Goal: Information Seeking & Learning: Compare options

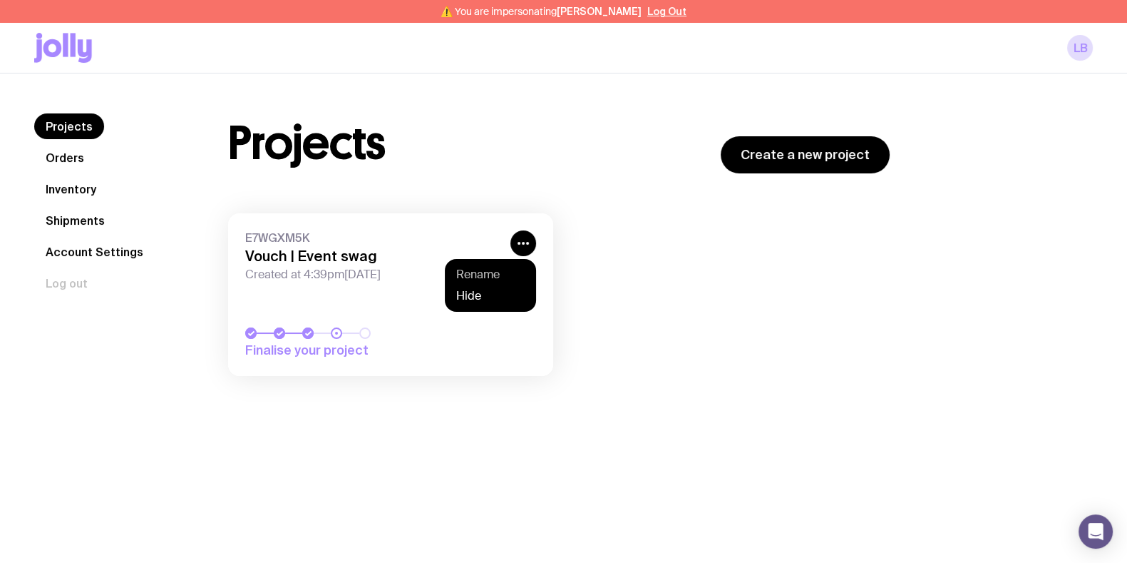
click at [510, 272] on button "Rename" at bounding box center [490, 274] width 68 height 14
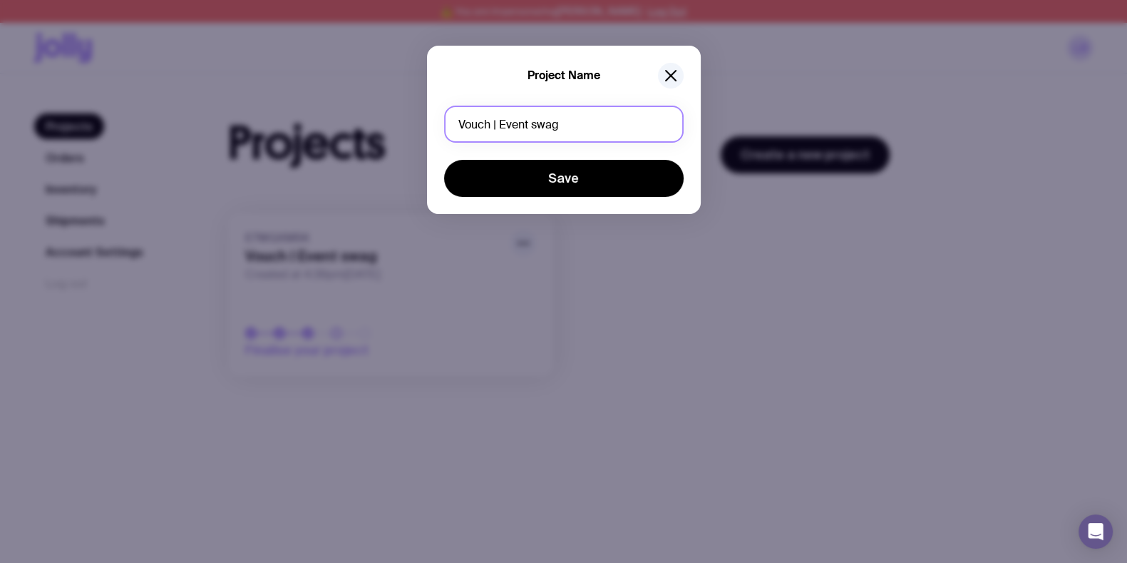
click at [531, 123] on input "Vouch | Event swag" at bounding box center [564, 124] width 240 height 37
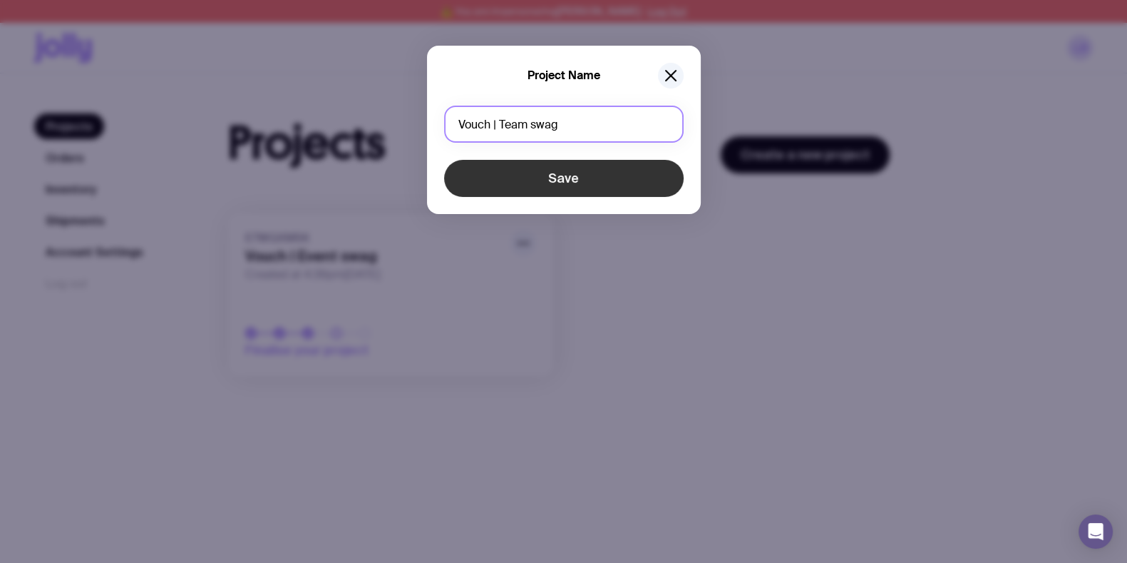
type input "Vouch | Team swag"
click at [521, 173] on button "Save" at bounding box center [564, 178] width 240 height 37
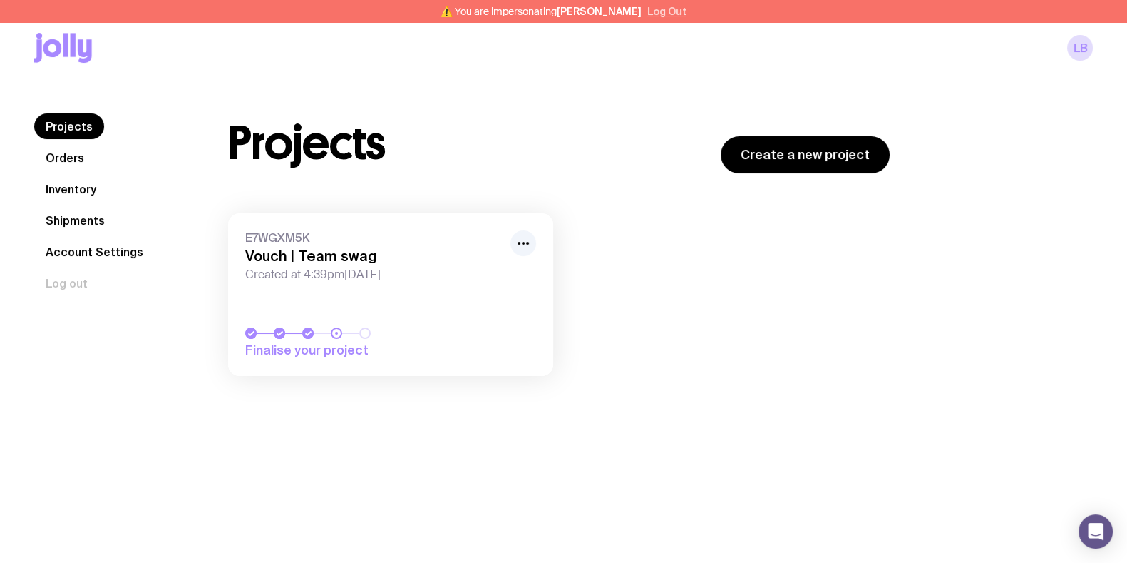
click at [655, 12] on button "Log Out" at bounding box center [666, 11] width 39 height 11
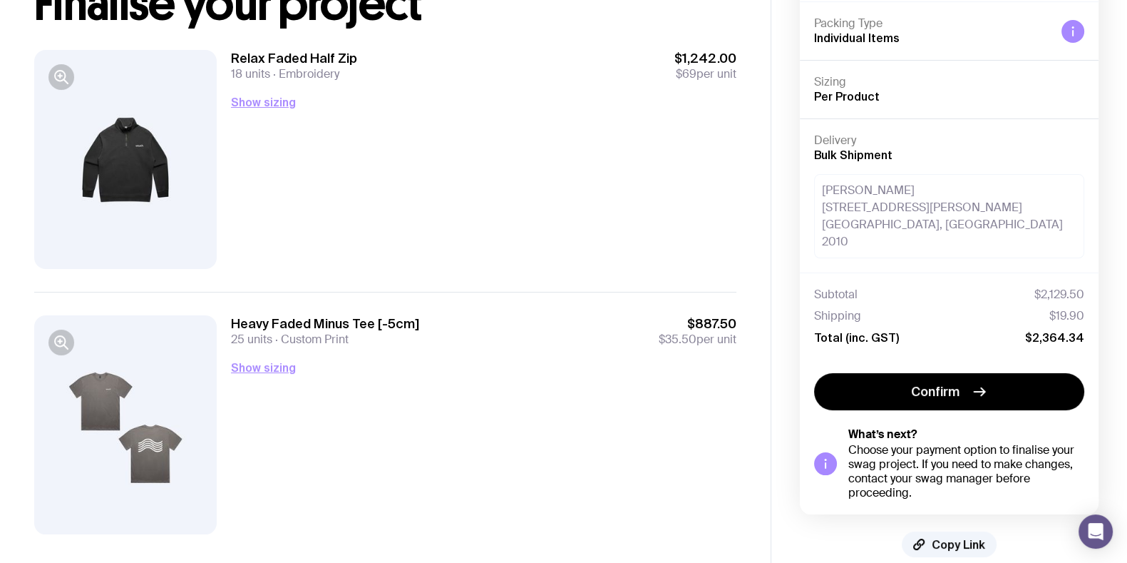
scroll to position [139, 0]
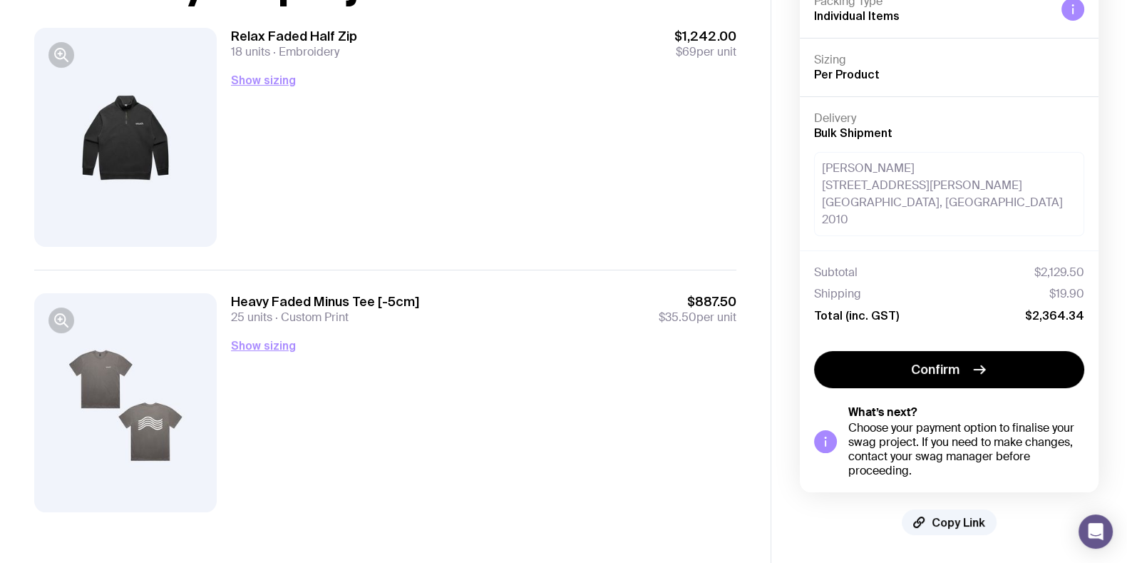
click at [966, 506] on div "E7WGXM5K Vouch | Team swag Hide Details Packing Type Individual Items Sizing Pe…" at bounding box center [949, 228] width 299 height 613
click at [964, 518] on span "Copy Link" at bounding box center [958, 522] width 53 height 14
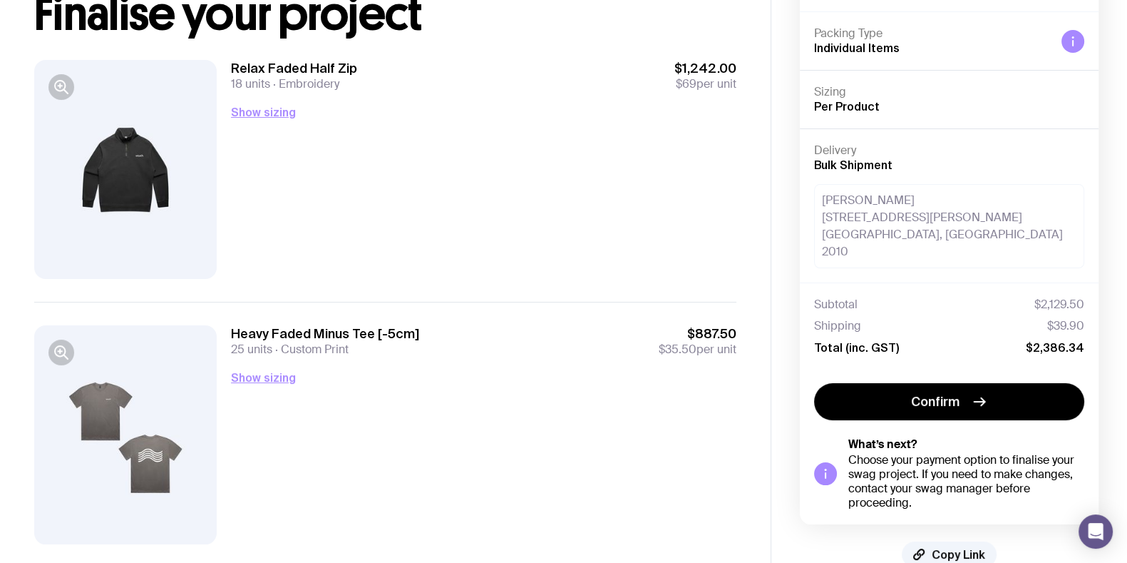
scroll to position [139, 0]
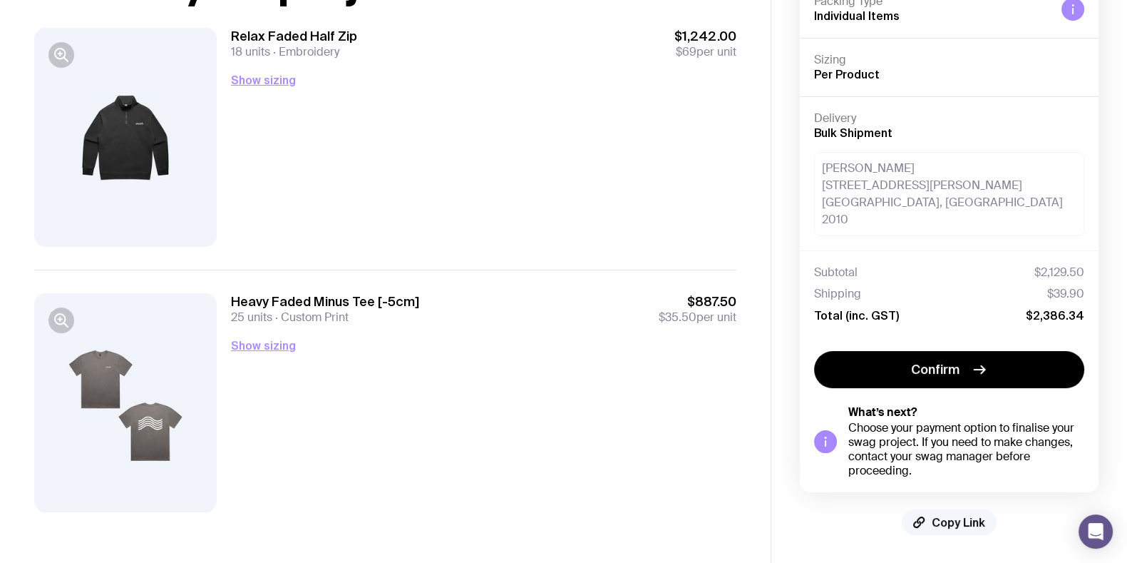
click at [964, 526] on span "Copy Link" at bounding box center [958, 522] width 53 height 14
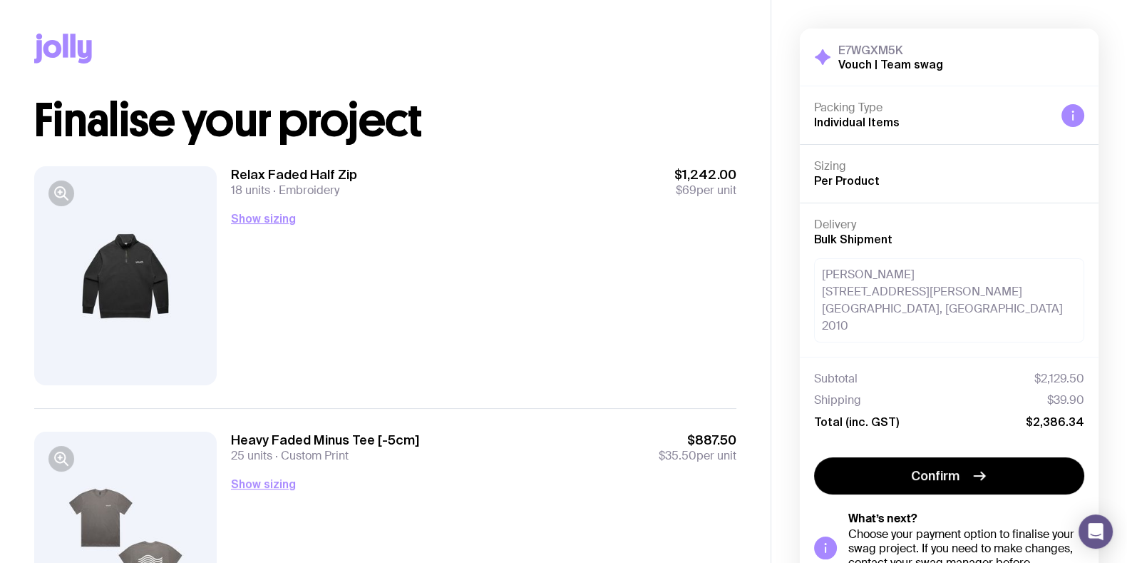
scroll to position [0, 0]
click at [53, 189] on button "button" at bounding box center [61, 194] width 26 height 26
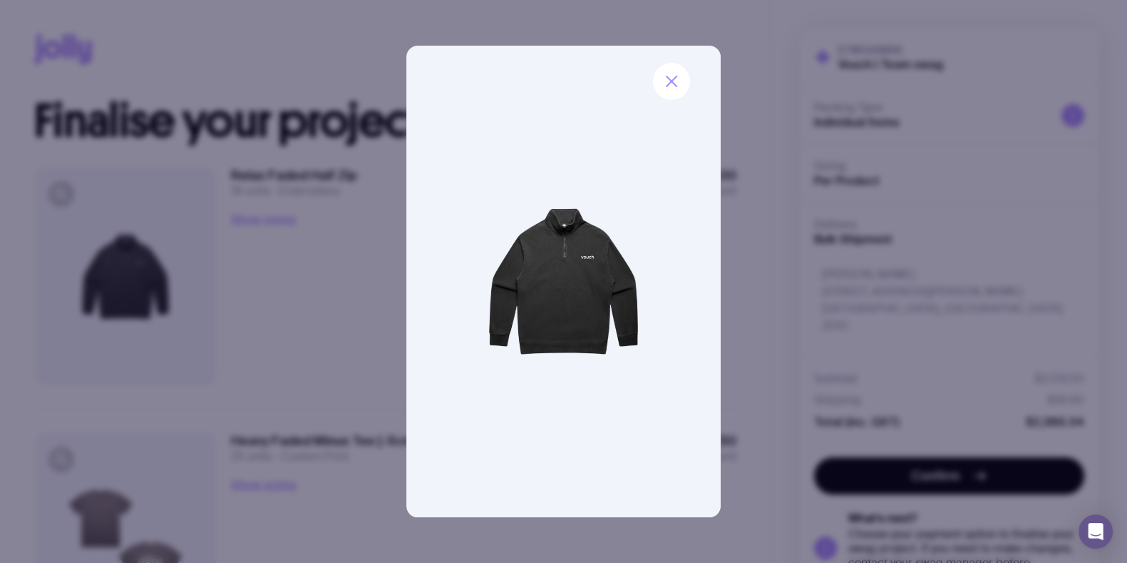
click at [235, 203] on div at bounding box center [563, 281] width 1127 height 563
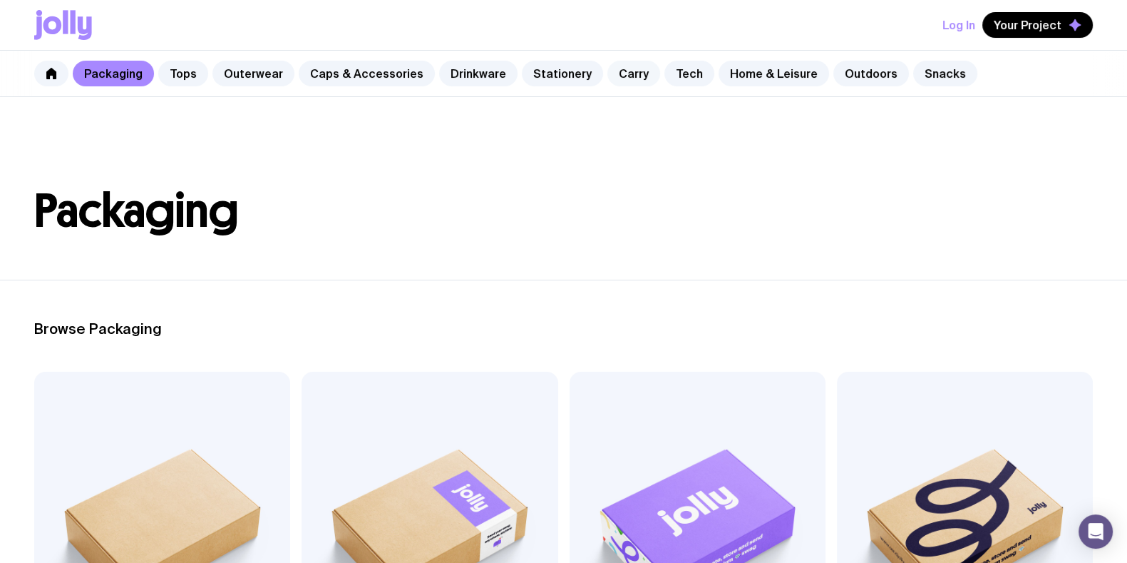
click at [608, 78] on link "Carry" at bounding box center [634, 74] width 53 height 26
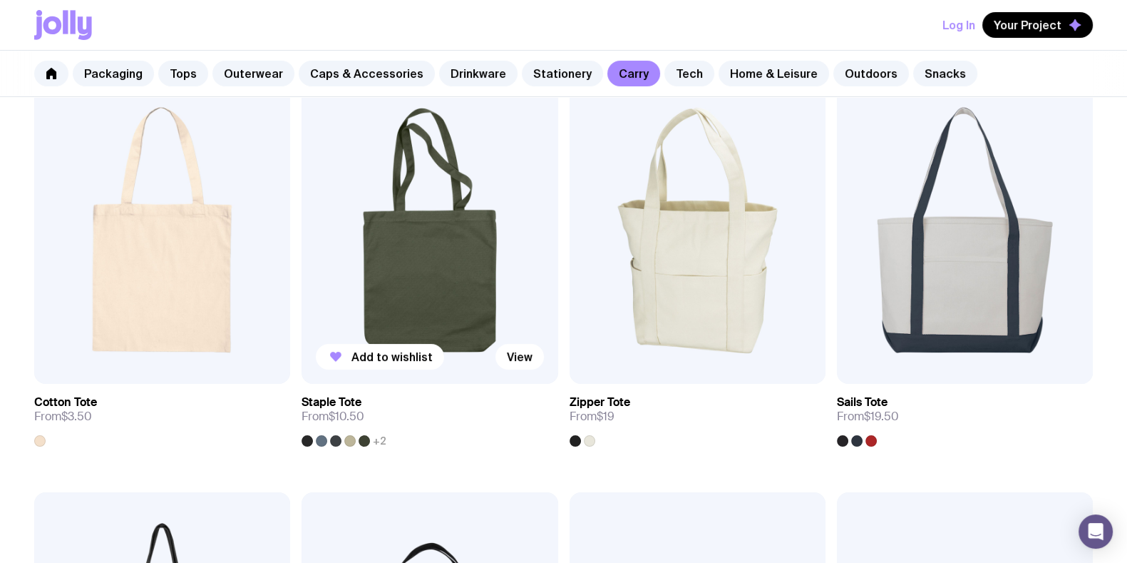
scroll to position [267, 0]
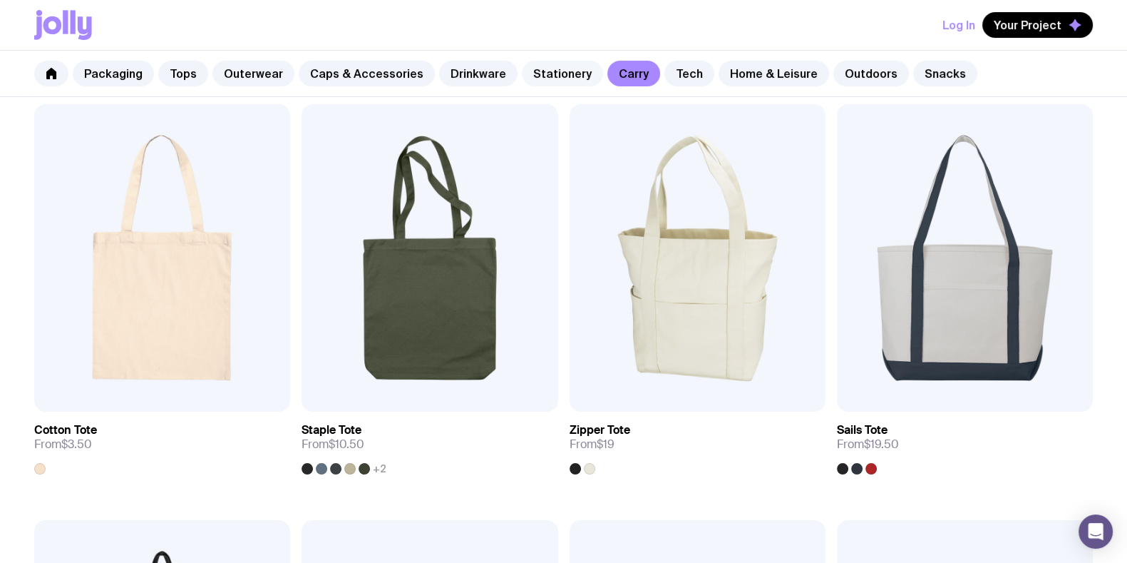
click at [522, 66] on link "Stationery" at bounding box center [562, 74] width 81 height 26
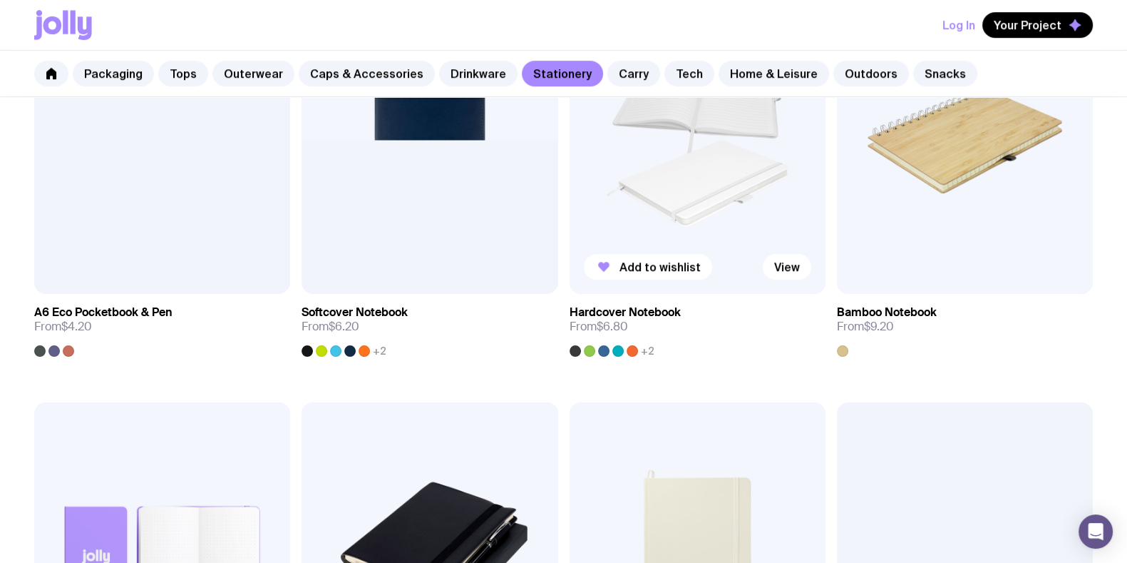
scroll to position [1336, 0]
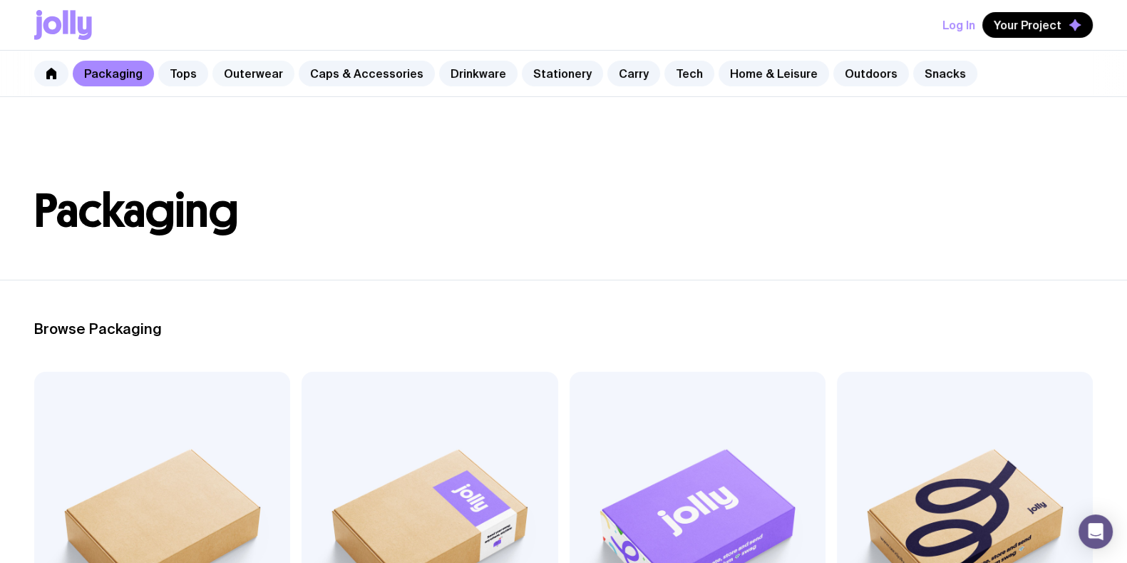
click at [242, 68] on link "Outerwear" at bounding box center [253, 74] width 82 height 26
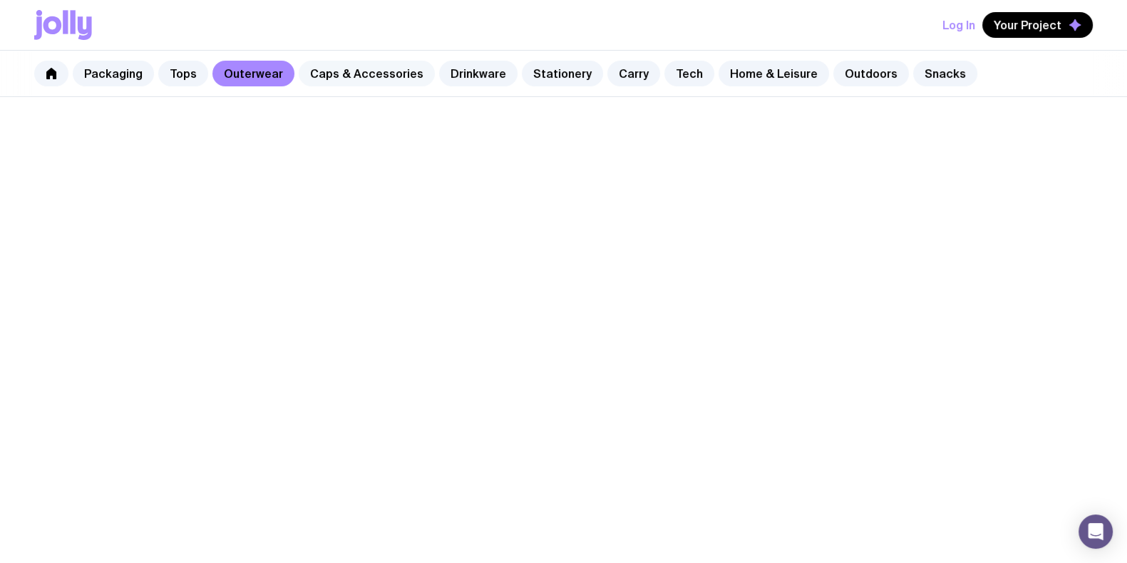
click at [399, 73] on link "Caps & Accessories" at bounding box center [367, 74] width 136 height 26
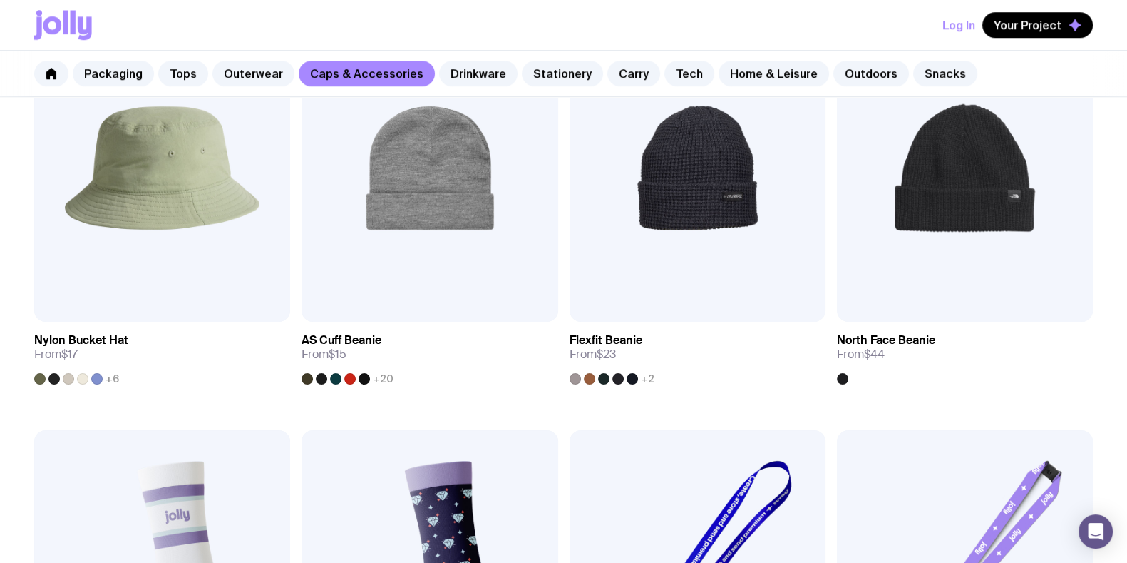
scroll to position [1070, 0]
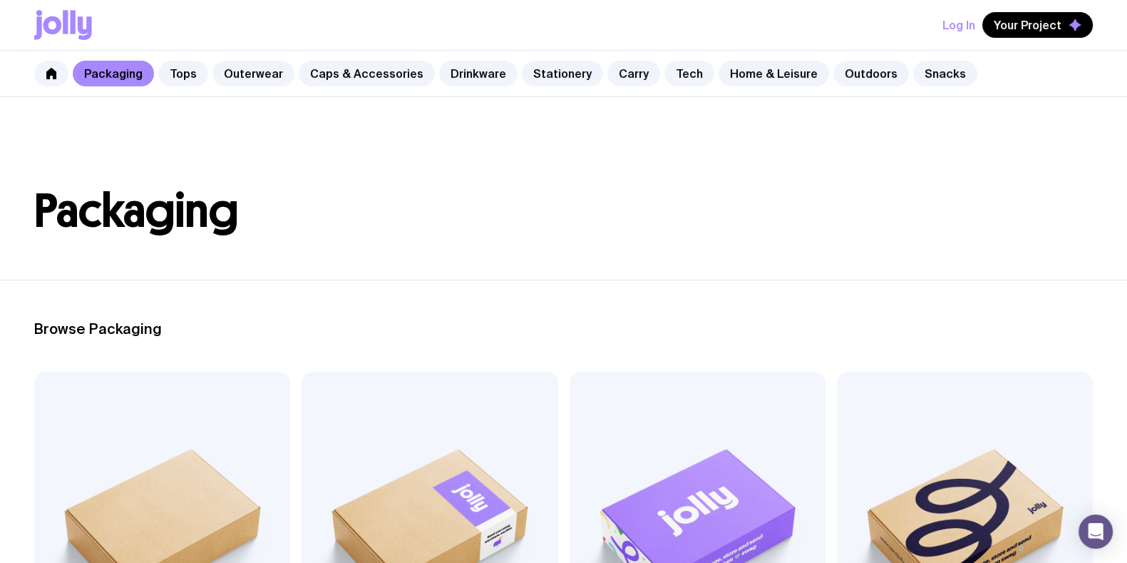
click at [608, 83] on link "Carry" at bounding box center [634, 74] width 53 height 26
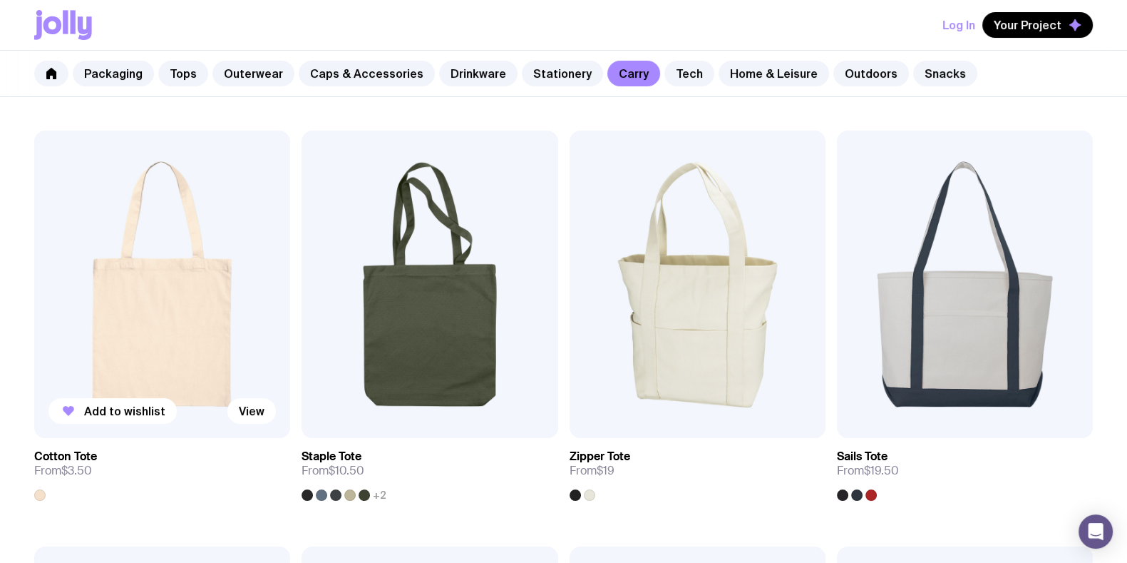
scroll to position [267, 0]
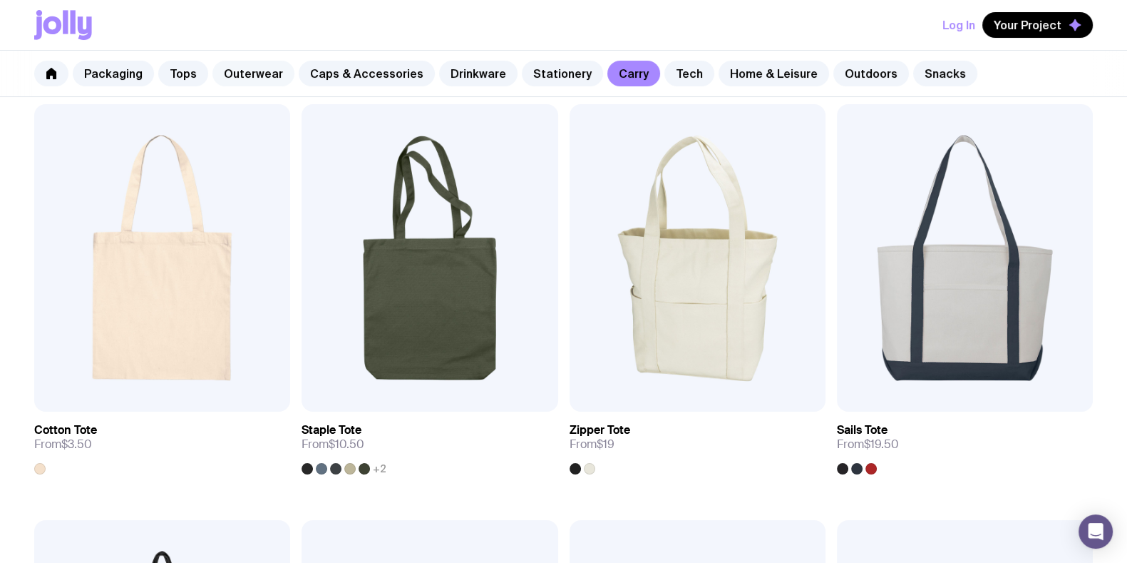
click at [229, 80] on link "Outerwear" at bounding box center [253, 74] width 82 height 26
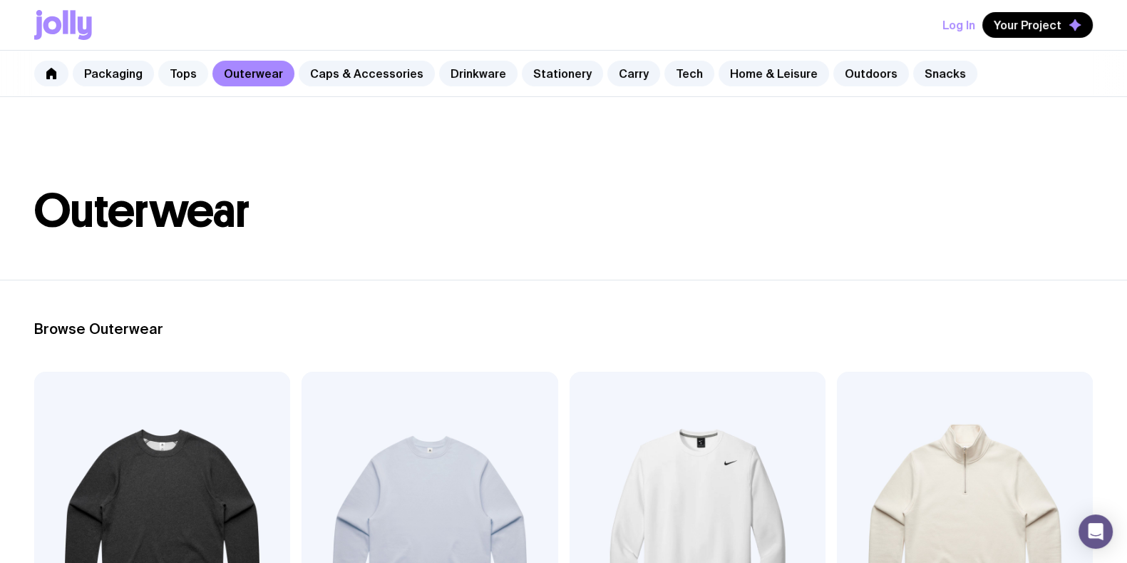
click at [179, 76] on link "Tops" at bounding box center [183, 74] width 50 height 26
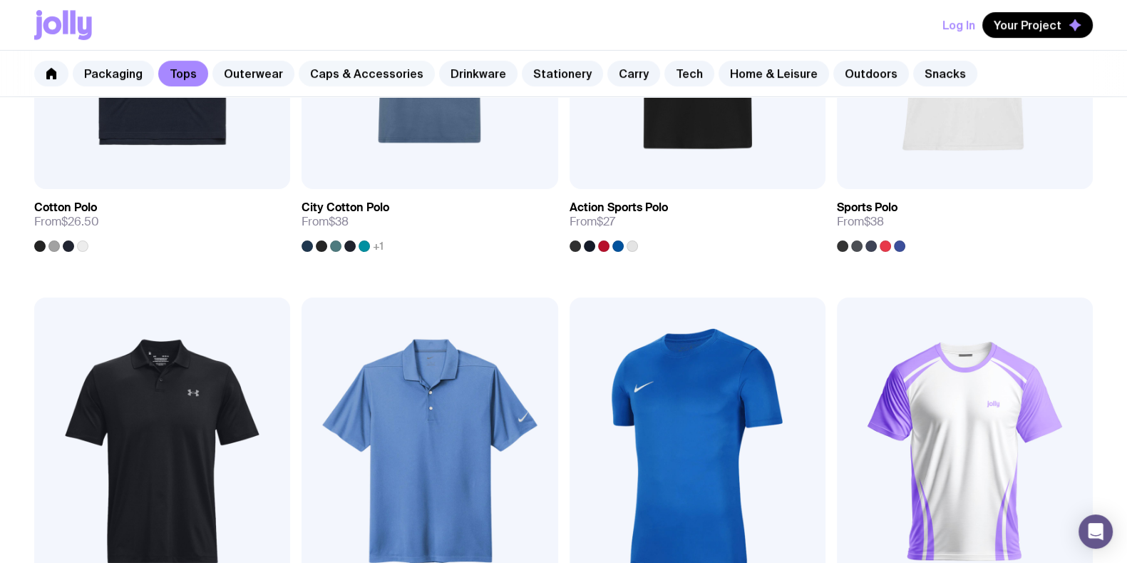
scroll to position [891, 0]
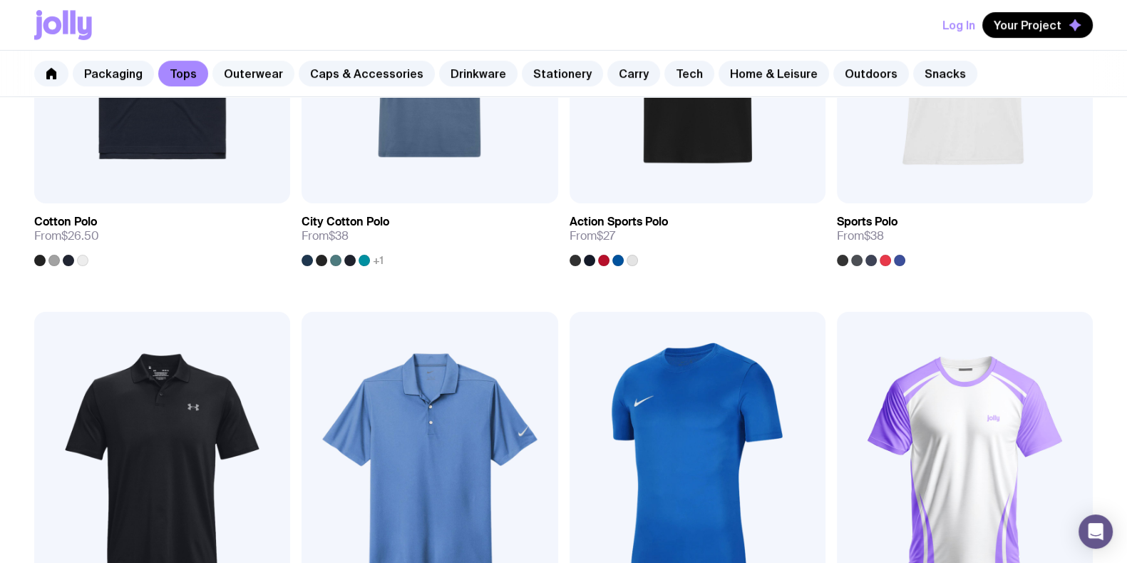
click at [257, 72] on link "Outerwear" at bounding box center [253, 74] width 82 height 26
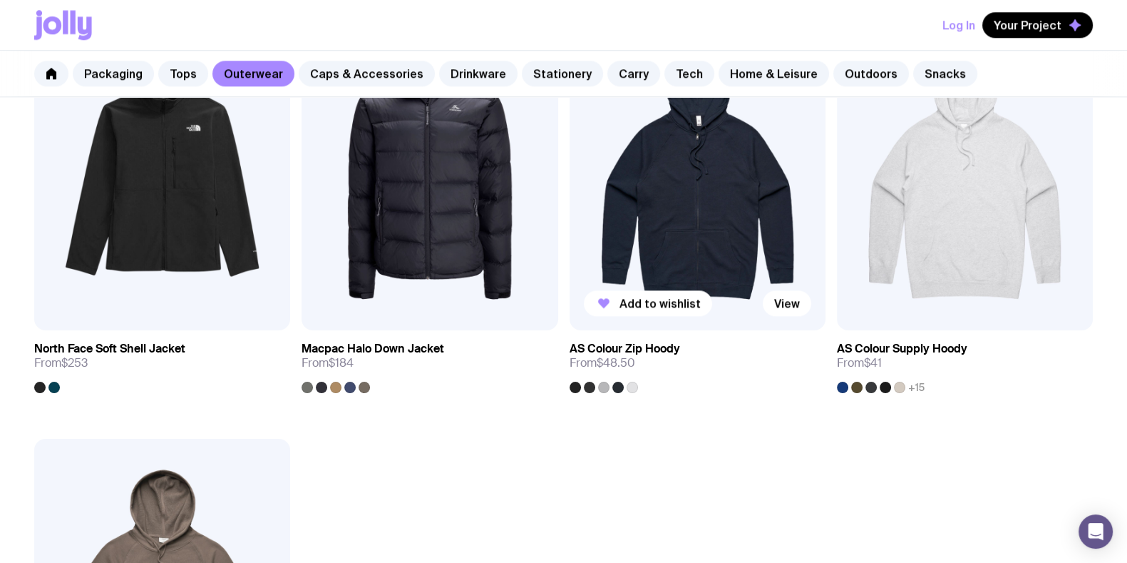
scroll to position [2139, 0]
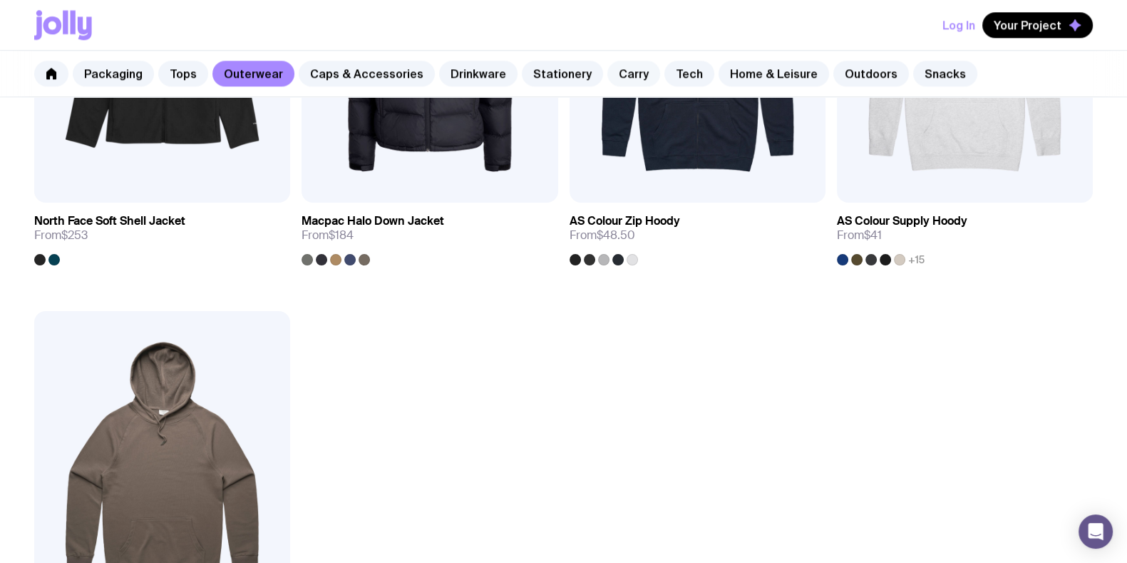
click at [615, 69] on link "Carry" at bounding box center [634, 74] width 53 height 26
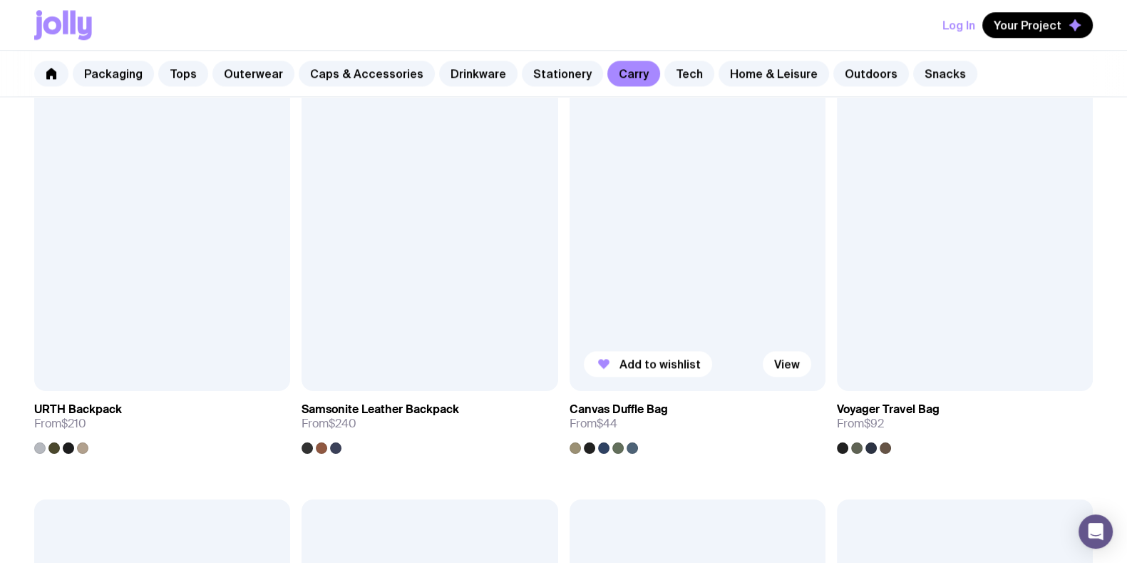
scroll to position [1783, 0]
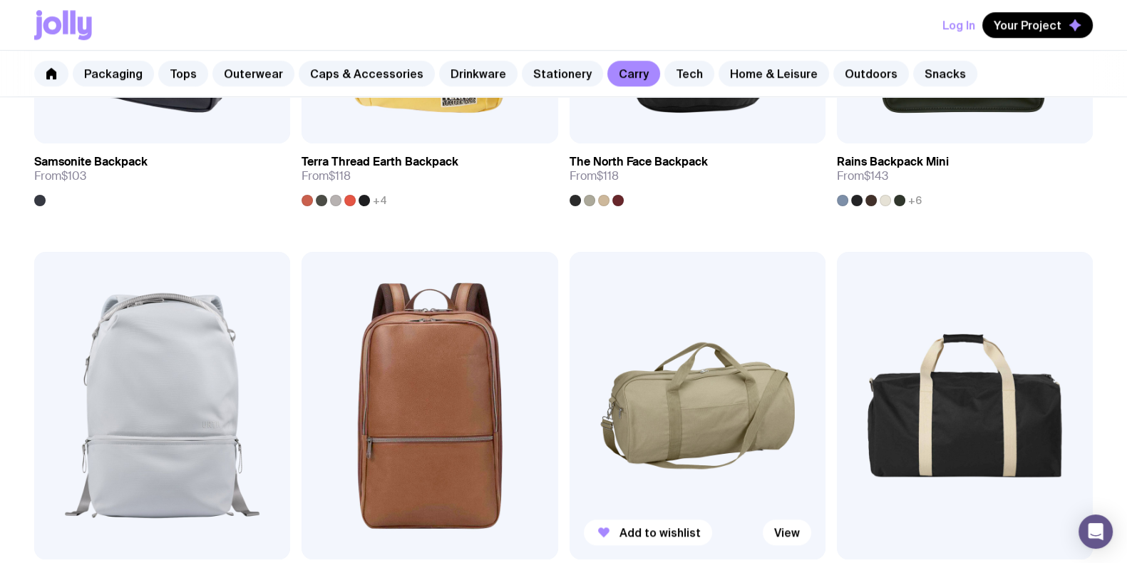
click at [707, 362] on img at bounding box center [698, 405] width 256 height 307
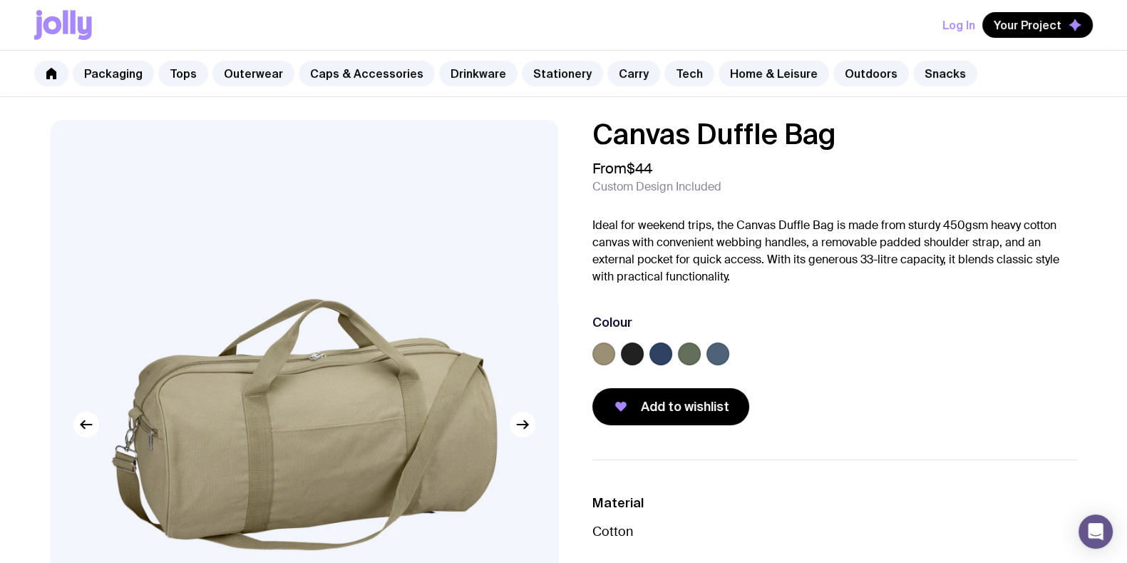
drag, startPoint x: 846, startPoint y: 144, endPoint x: 580, endPoint y: 153, distance: 266.8
click at [572, 160] on div "Canvas Duffle Bag From $44 Custom Design Included Ideal for weekend trips, the …" at bounding box center [824, 272] width 508 height 305
click at [813, 136] on h1 "Canvas Duffle Bag" at bounding box center [835, 134] width 485 height 29
drag, startPoint x: 852, startPoint y: 144, endPoint x: 604, endPoint y: 137, distance: 248.2
click at [595, 138] on h1 "Canvas Duffle Bag" at bounding box center [835, 134] width 485 height 29
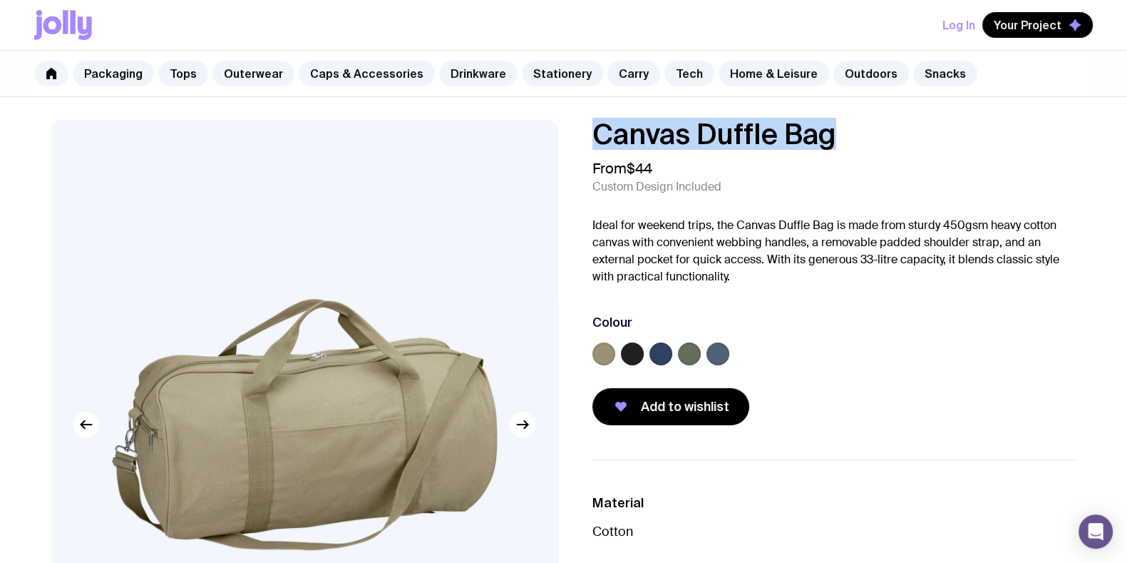
copy h1 "Canvas Duffle Bag"
click at [918, 275] on p "Ideal for weekend trips, the Canvas Duffle Bag is made from sturdy 450gsm heavy…" at bounding box center [835, 251] width 485 height 68
click at [1003, 359] on div at bounding box center [835, 356] width 485 height 29
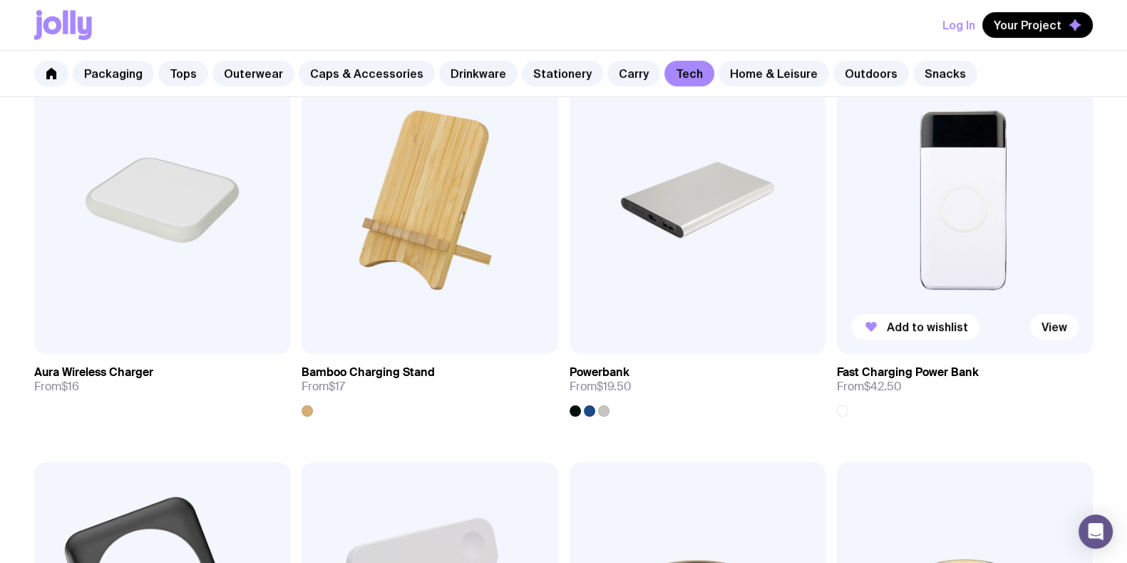
scroll to position [712, 0]
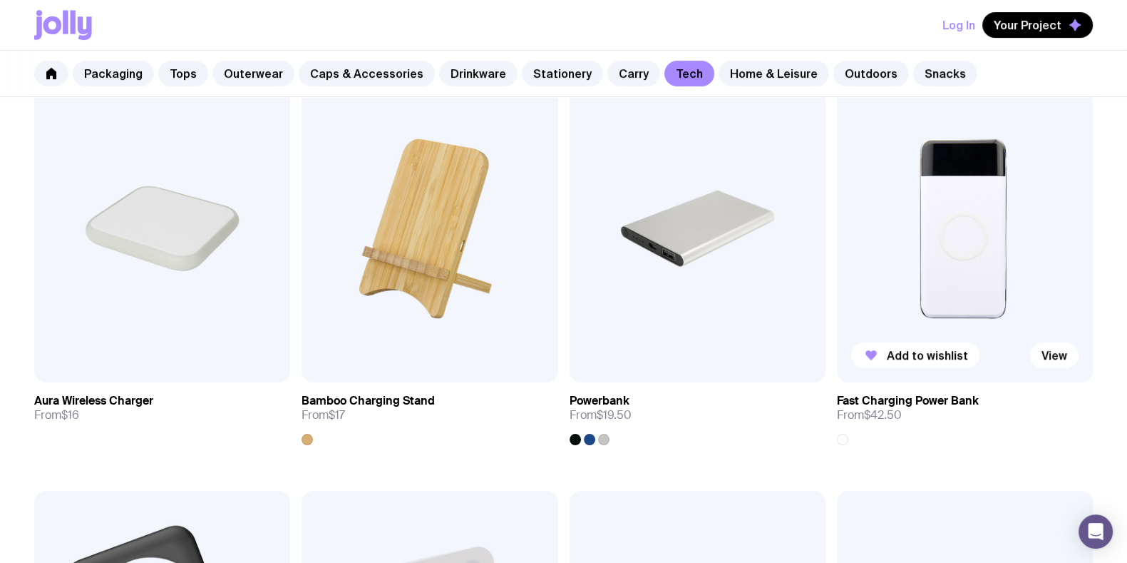
click at [963, 260] on img at bounding box center [965, 228] width 256 height 307
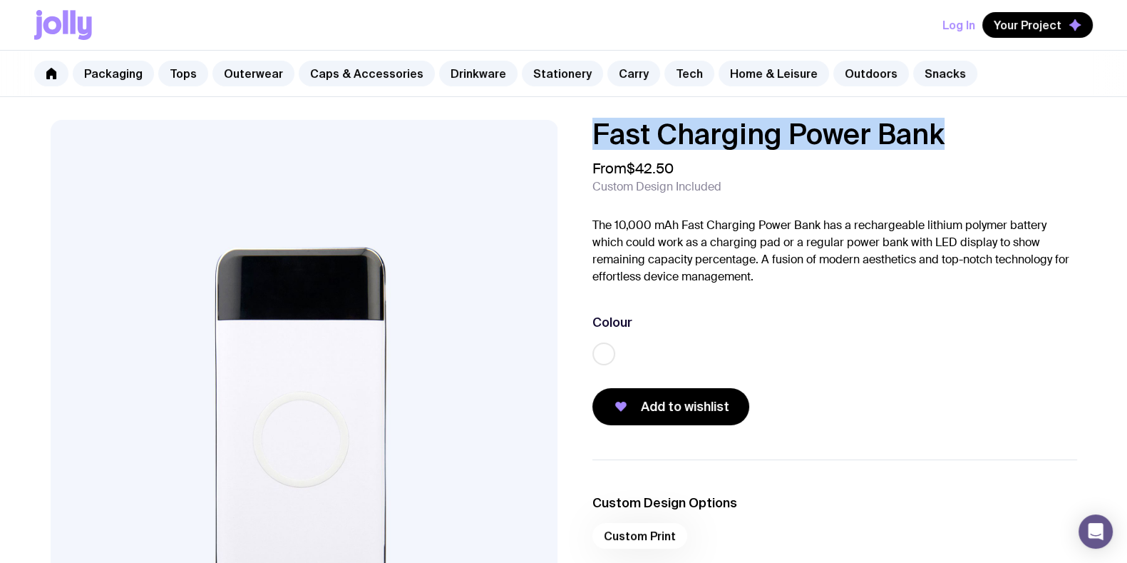
drag, startPoint x: 891, startPoint y: 143, endPoint x: 597, endPoint y: 146, distance: 294.5
click at [597, 147] on h1 "Fast Charging Power Bank" at bounding box center [835, 134] width 485 height 29
copy h1 "Fast Charging Power Bank"
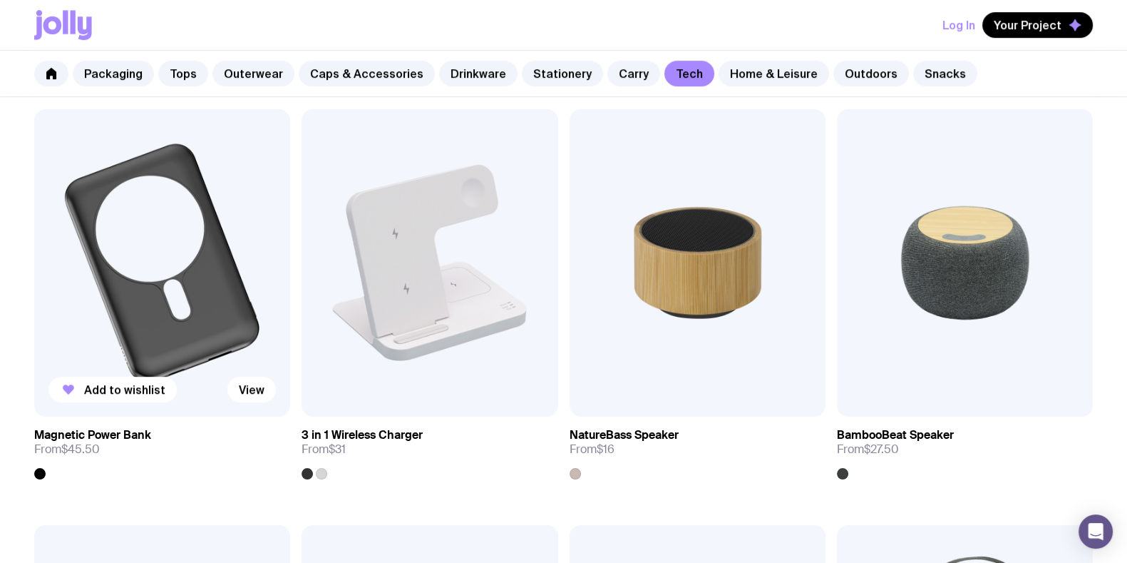
scroll to position [1158, 0]
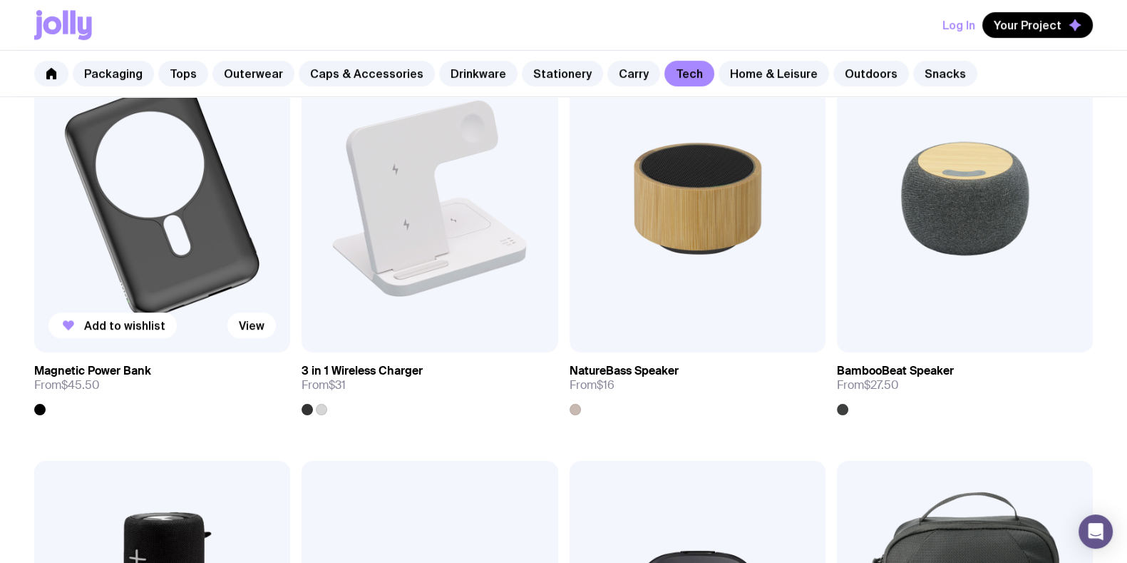
click at [164, 203] on img at bounding box center [162, 198] width 256 height 307
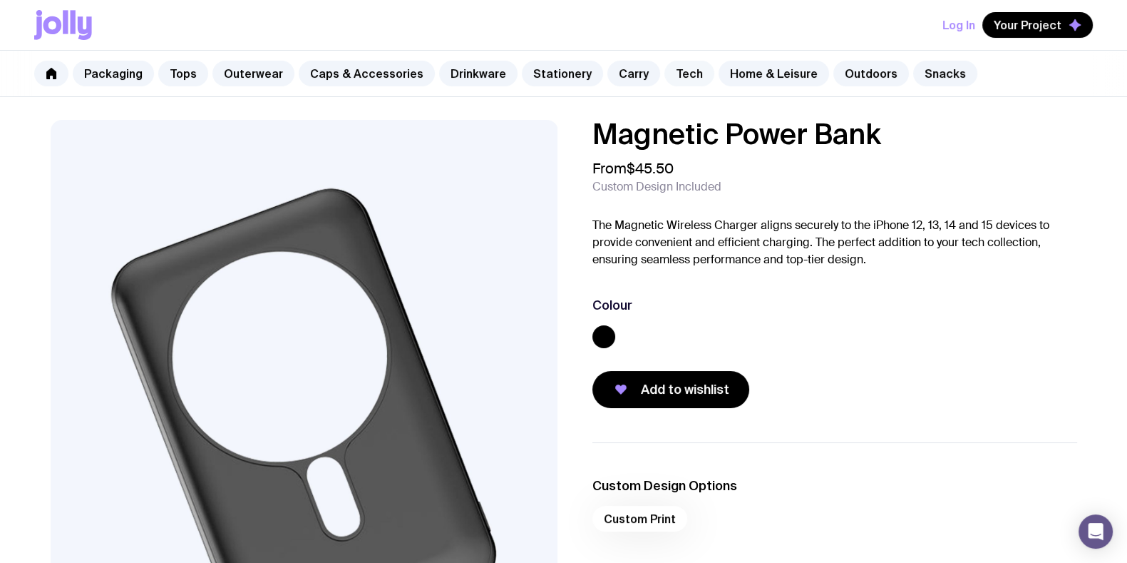
click at [673, 69] on link "Tech" at bounding box center [690, 74] width 50 height 26
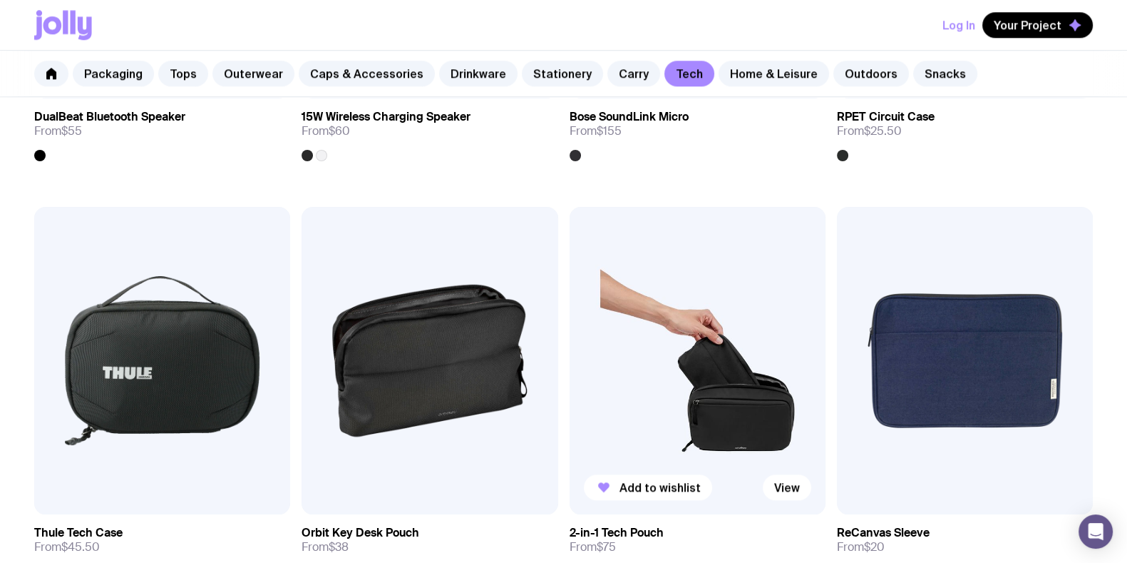
scroll to position [1961, 0]
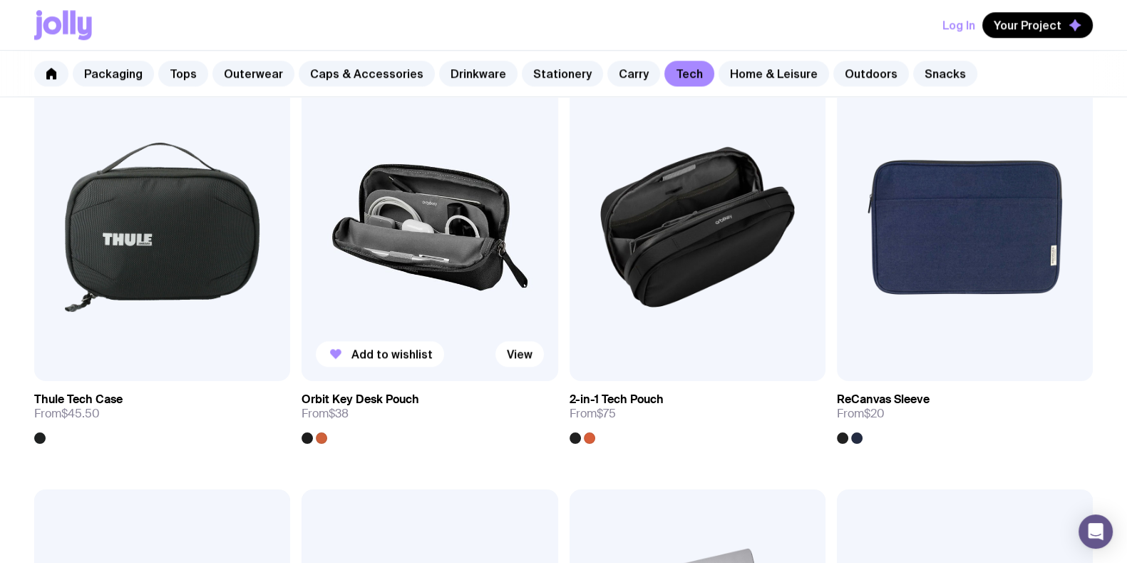
click at [443, 242] on img at bounding box center [430, 226] width 256 height 307
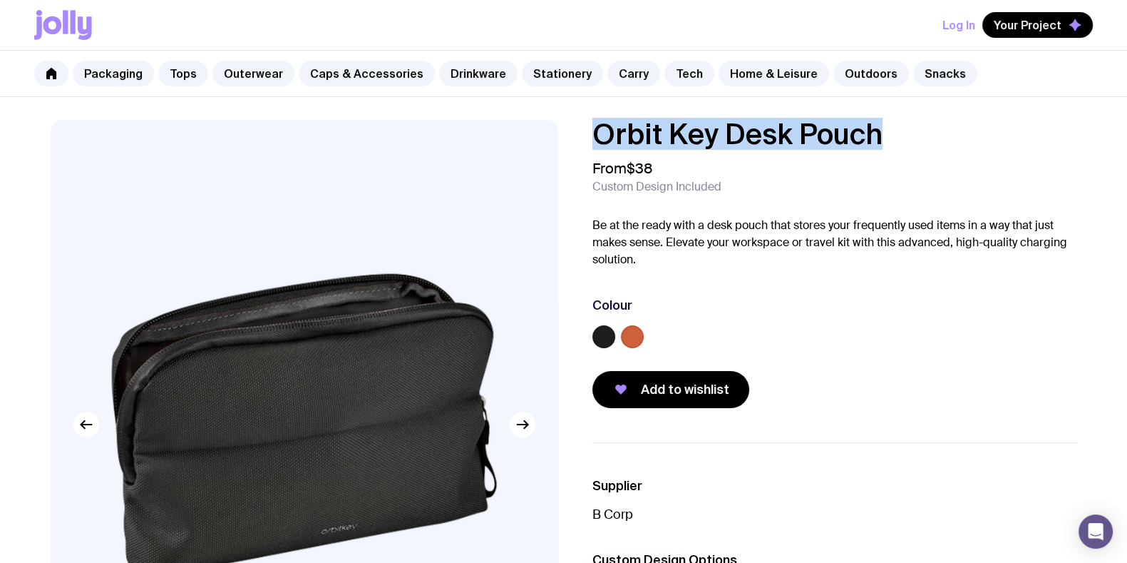
drag, startPoint x: 895, startPoint y: 130, endPoint x: 456, endPoint y: 143, distance: 438.7
click at [456, 143] on div "Orbit Key Desk Pouch From $38 Custom Design Included Be at the ready with a des…" at bounding box center [563, 478] width 1095 height 716
copy h1 "Orbit Key Desk Pouch"
click at [465, 63] on link "Drinkware" at bounding box center [478, 74] width 78 height 26
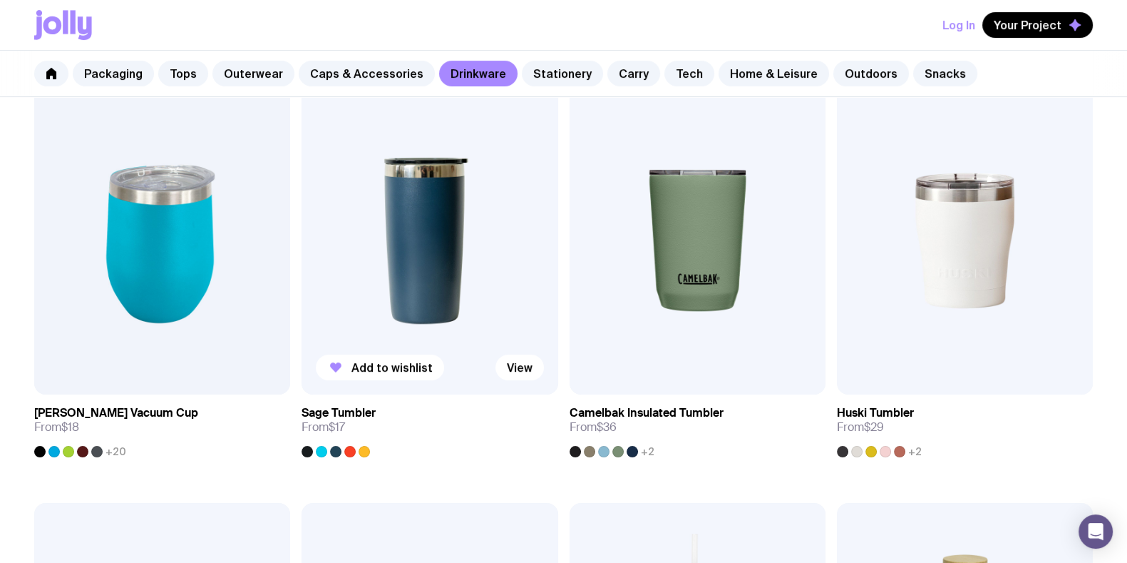
scroll to position [802, 0]
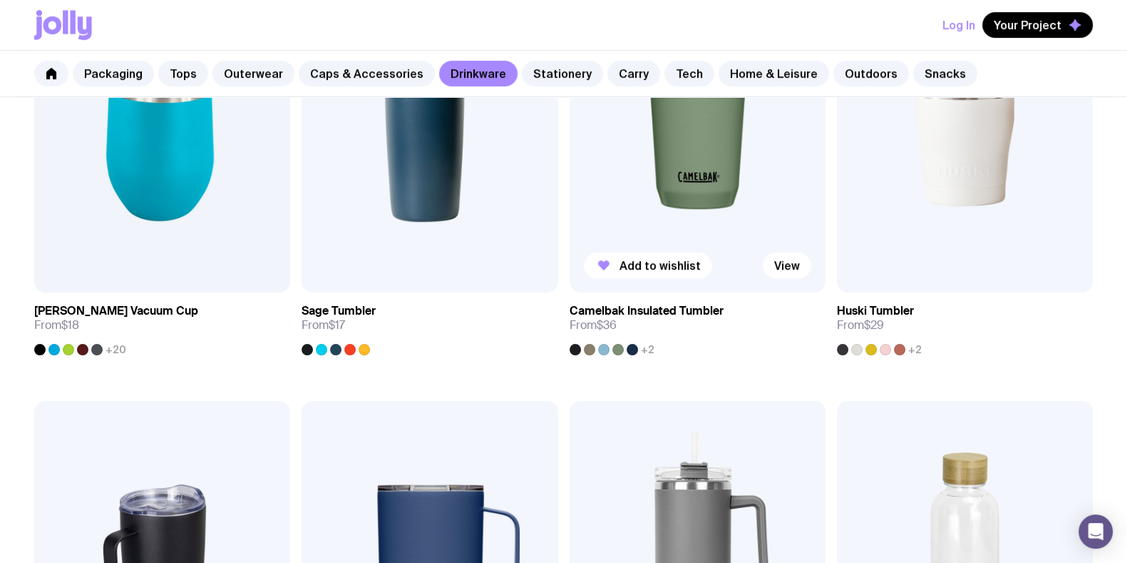
click at [690, 199] on img at bounding box center [698, 138] width 256 height 307
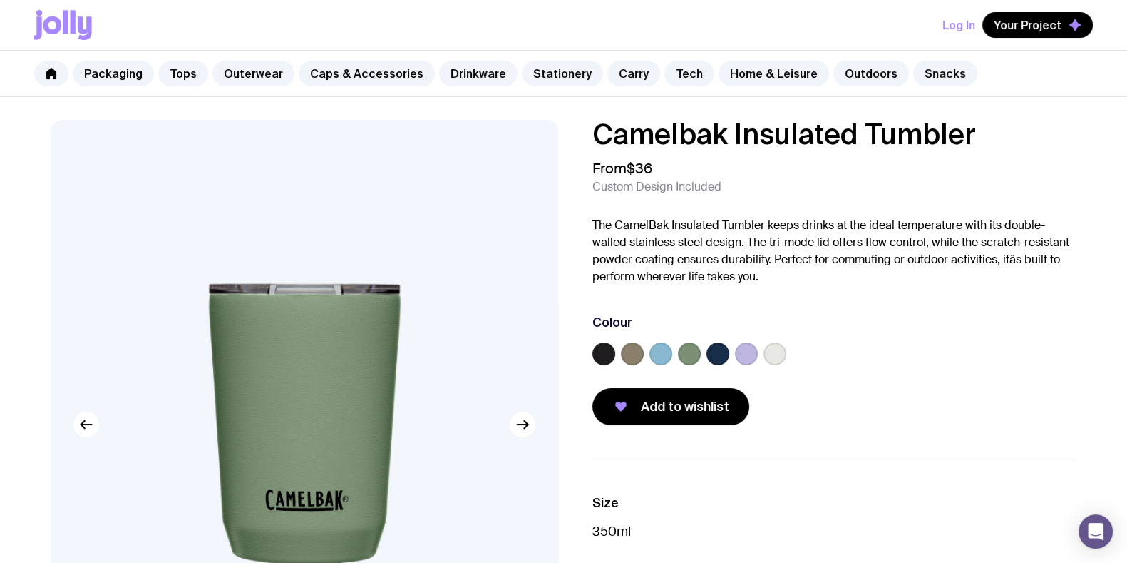
drag, startPoint x: 657, startPoint y: 154, endPoint x: 595, endPoint y: 148, distance: 63.0
click at [588, 153] on div "Camelbak Insulated Tumbler From $36 Custom Design Included The CamelBak Insulat…" at bounding box center [824, 272] width 508 height 305
click at [612, 140] on h1 "Camelbak Insulated Tumbler" at bounding box center [835, 134] width 485 height 29
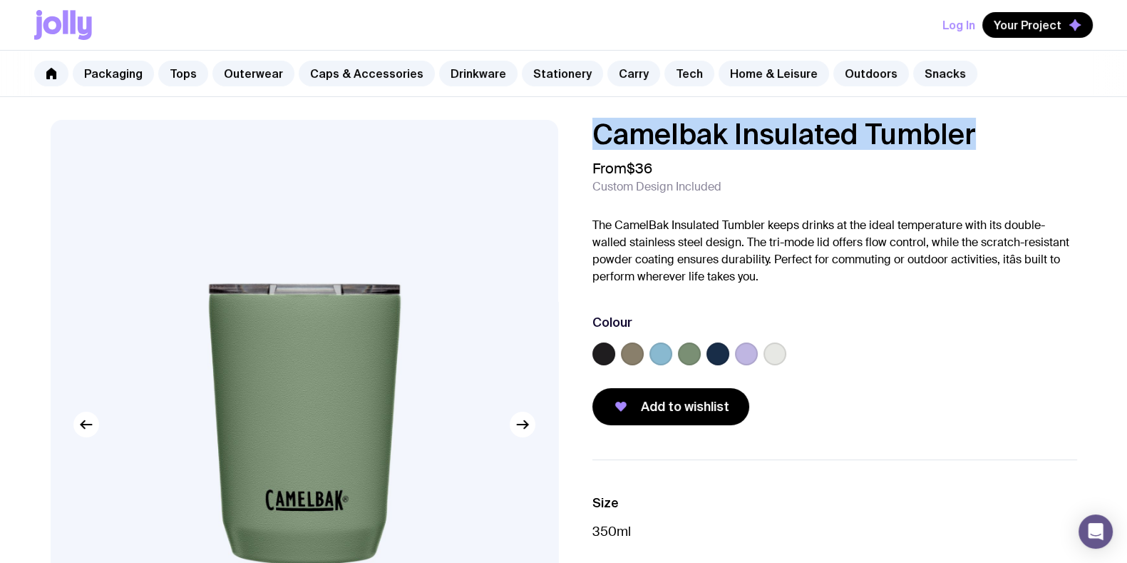
drag, startPoint x: 585, startPoint y: 132, endPoint x: 976, endPoint y: 136, distance: 391.5
click at [977, 136] on div "Camelbak Insulated Tumbler From $36 Custom Design Included The CamelBak Insulat…" at bounding box center [824, 272] width 508 height 305
copy h1 "Camelbak Insulated Tumbler"
click at [463, 63] on link "Drinkware" at bounding box center [478, 74] width 78 height 26
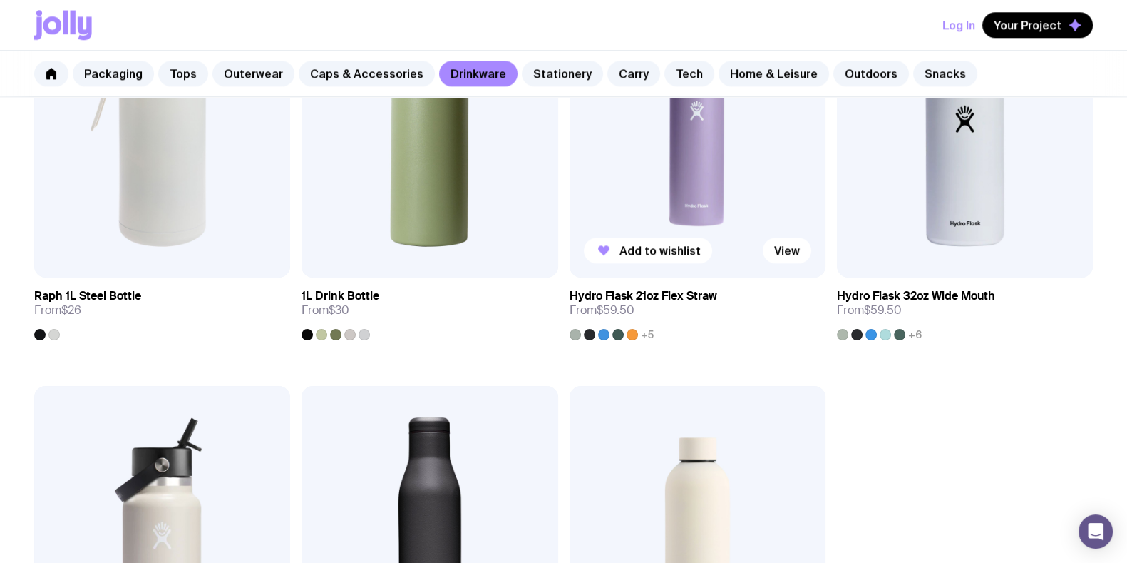
scroll to position [2050, 0]
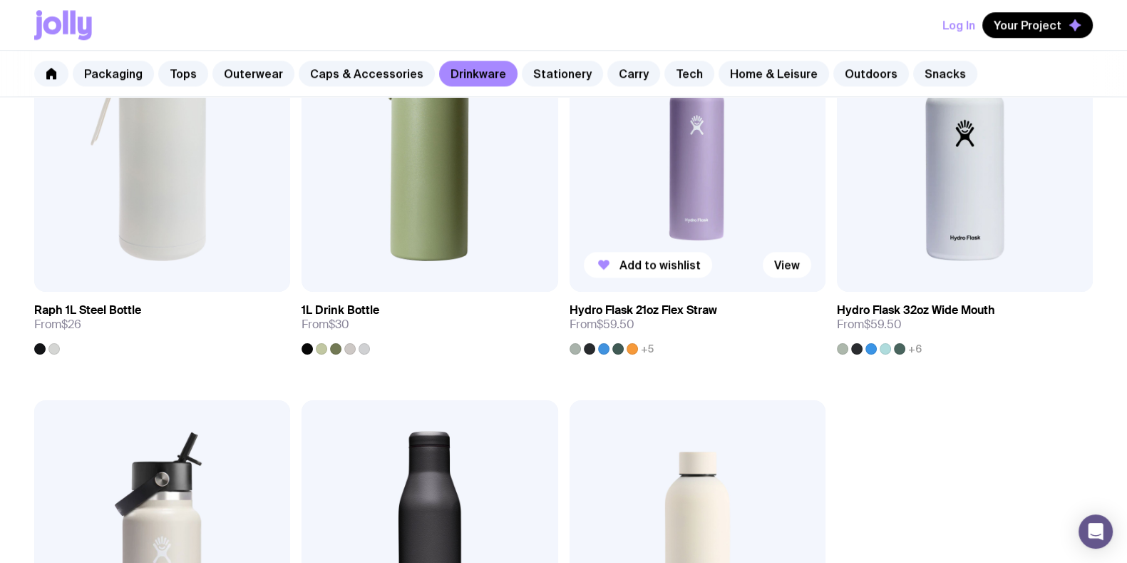
click at [672, 185] on img at bounding box center [698, 137] width 256 height 307
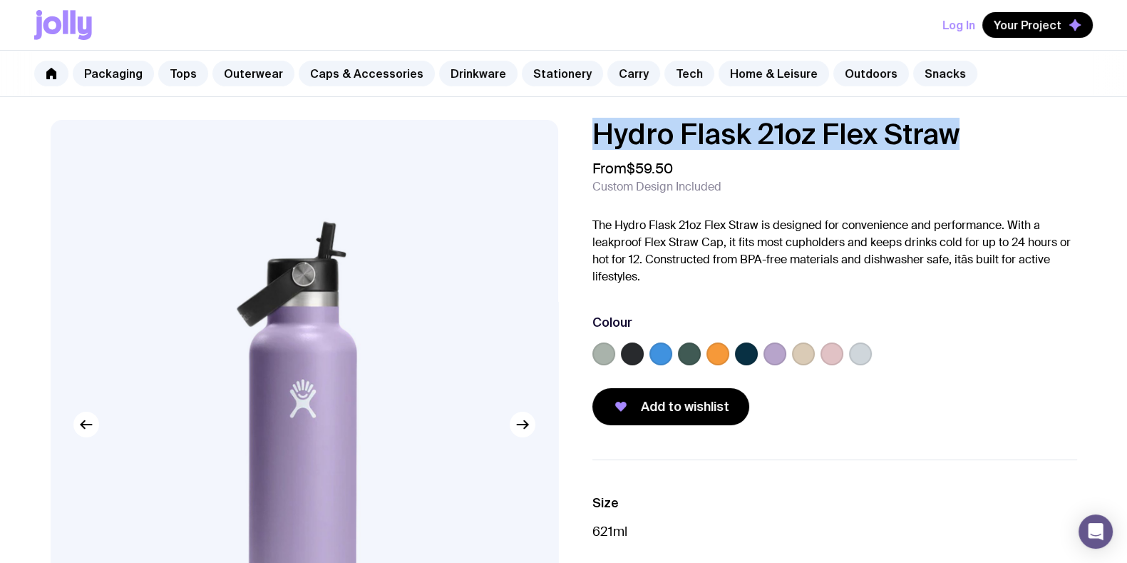
drag, startPoint x: 941, startPoint y: 133, endPoint x: 579, endPoint y: 118, distance: 361.8
copy h1 "Hydro Flask 21oz Flex Straw"
click at [449, 73] on link "Drinkware" at bounding box center [478, 74] width 78 height 26
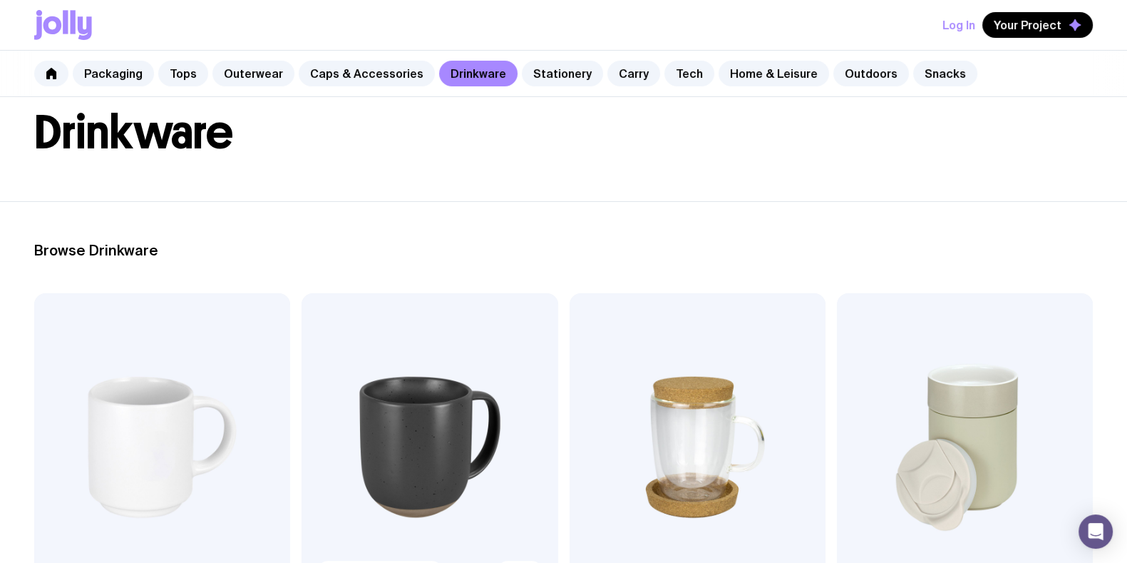
scroll to position [178, 0]
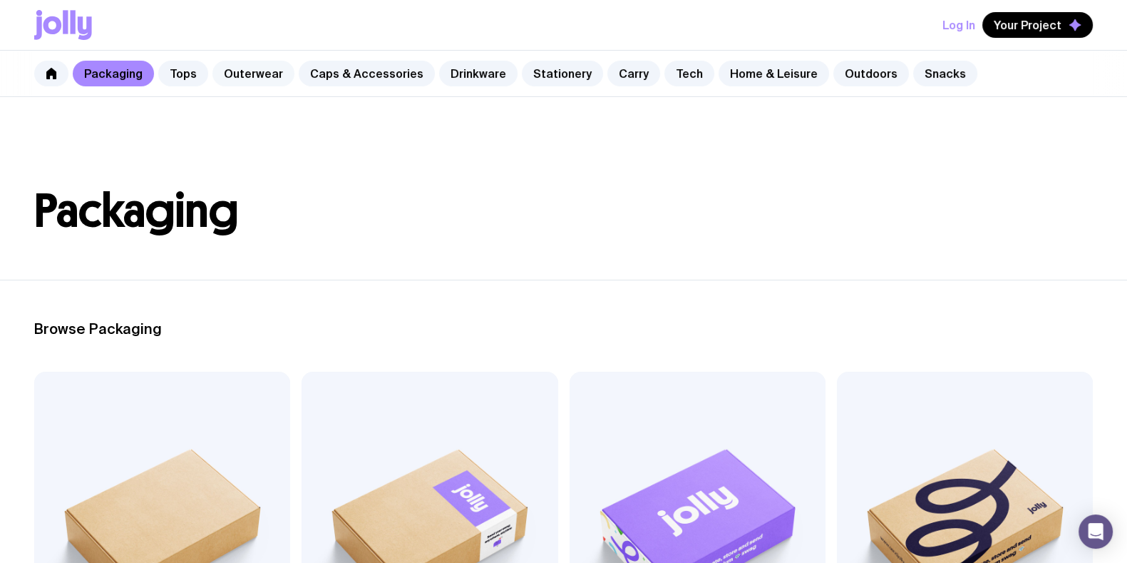
click at [262, 76] on link "Outerwear" at bounding box center [253, 74] width 82 height 26
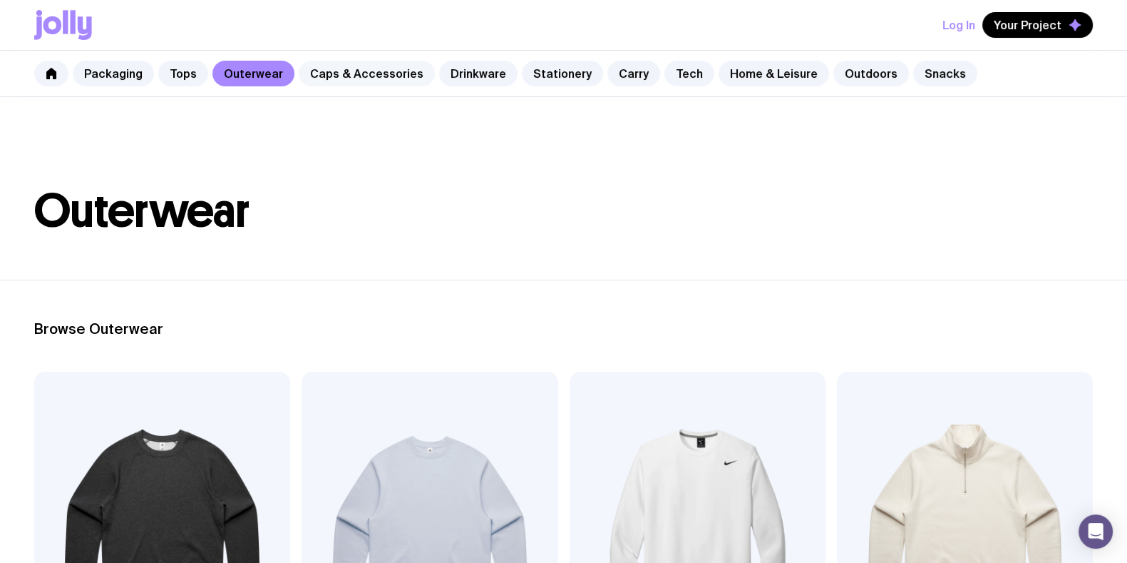
click at [356, 72] on link "Caps & Accessories" at bounding box center [367, 74] width 136 height 26
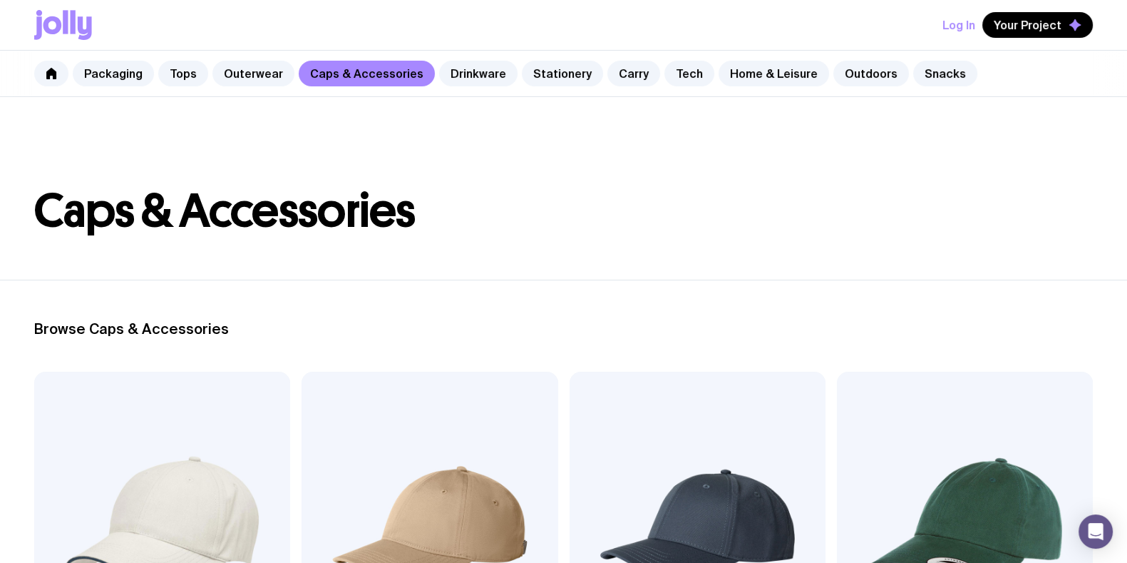
click at [431, 128] on header "Caps & Accessories" at bounding box center [563, 188] width 1127 height 183
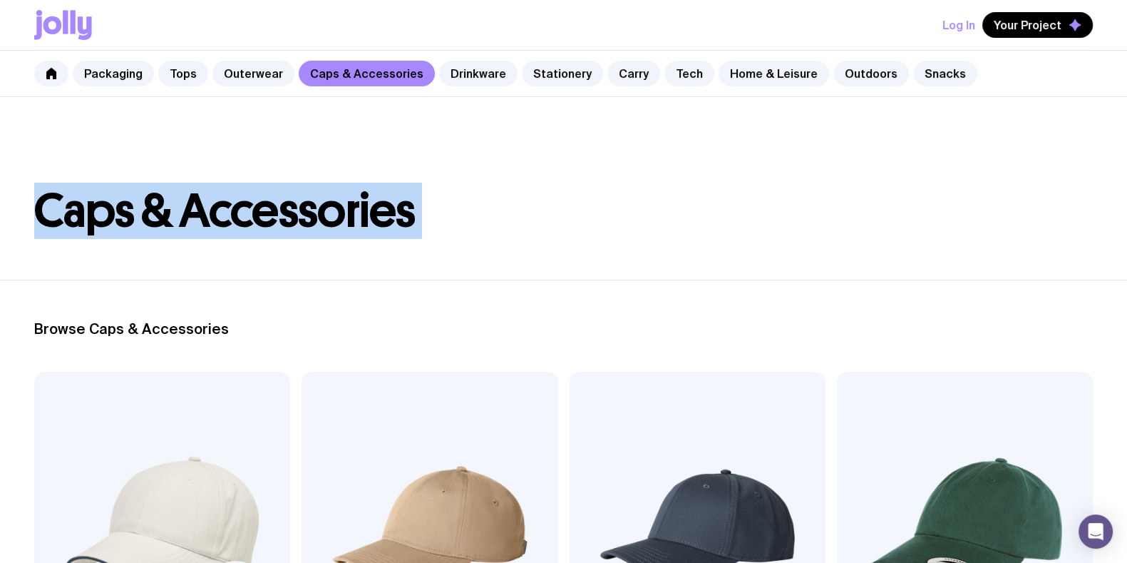
click at [431, 128] on header "Caps & Accessories" at bounding box center [563, 188] width 1127 height 183
click at [348, 123] on header "Caps & Accessories" at bounding box center [563, 188] width 1127 height 183
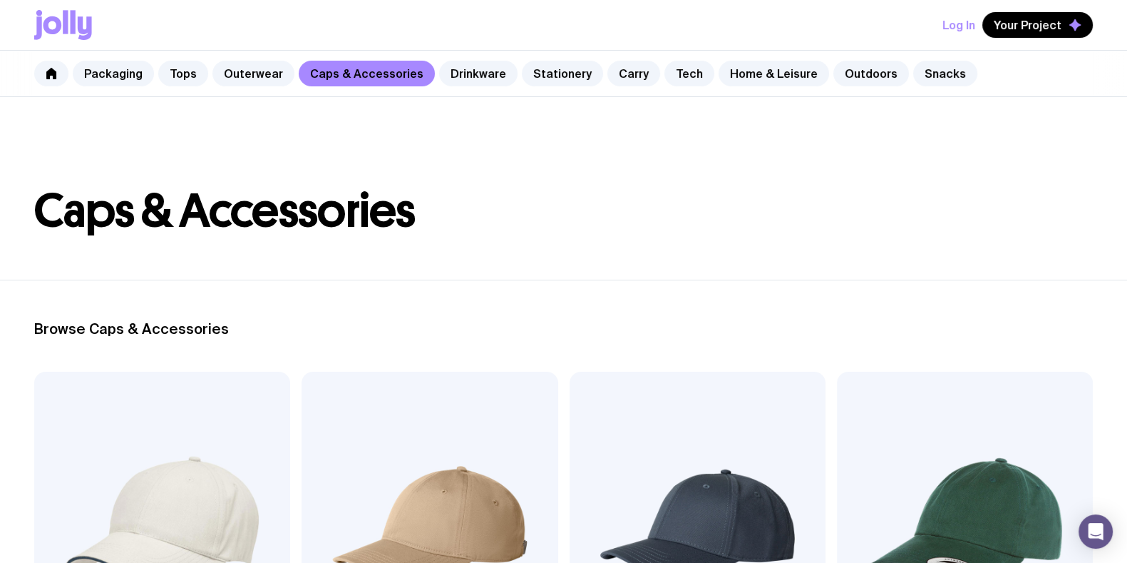
click at [344, 122] on header "Caps & Accessories" at bounding box center [563, 188] width 1127 height 183
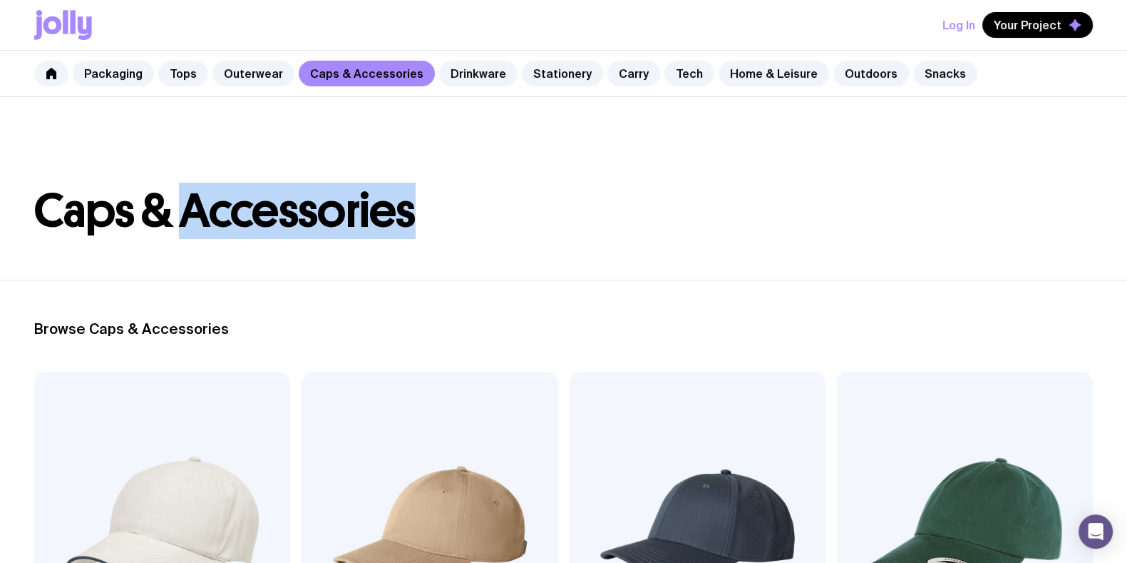
click at [344, 122] on header "Caps & Accessories" at bounding box center [563, 188] width 1127 height 183
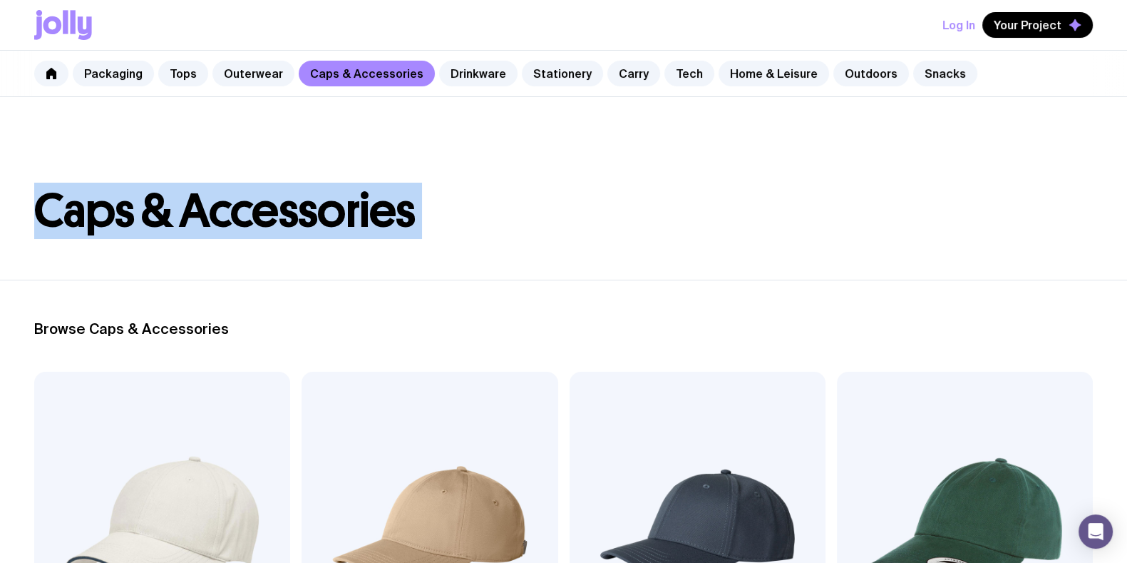
click at [344, 122] on header "Caps & Accessories" at bounding box center [563, 188] width 1127 height 183
click at [309, 132] on header "Caps & Accessories" at bounding box center [563, 188] width 1127 height 183
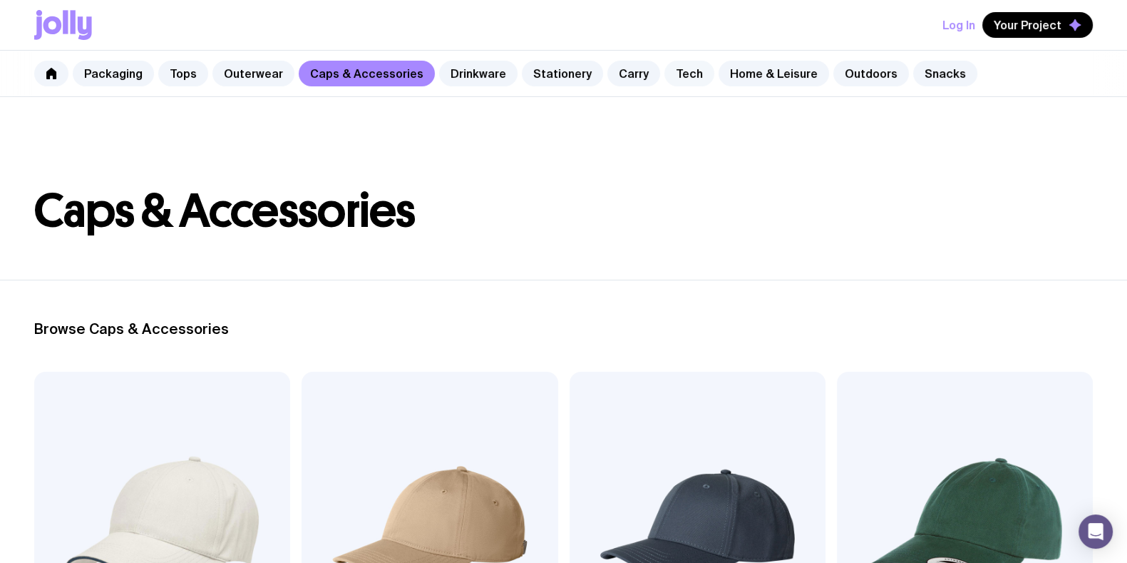
click at [665, 71] on link "Tech" at bounding box center [690, 74] width 50 height 26
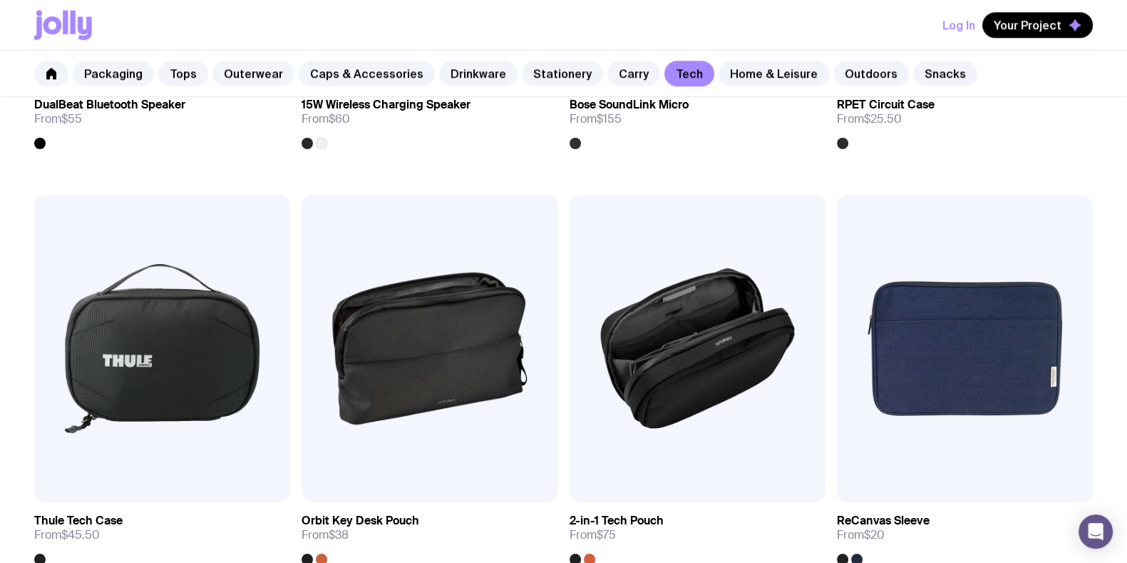
scroll to position [1756, 0]
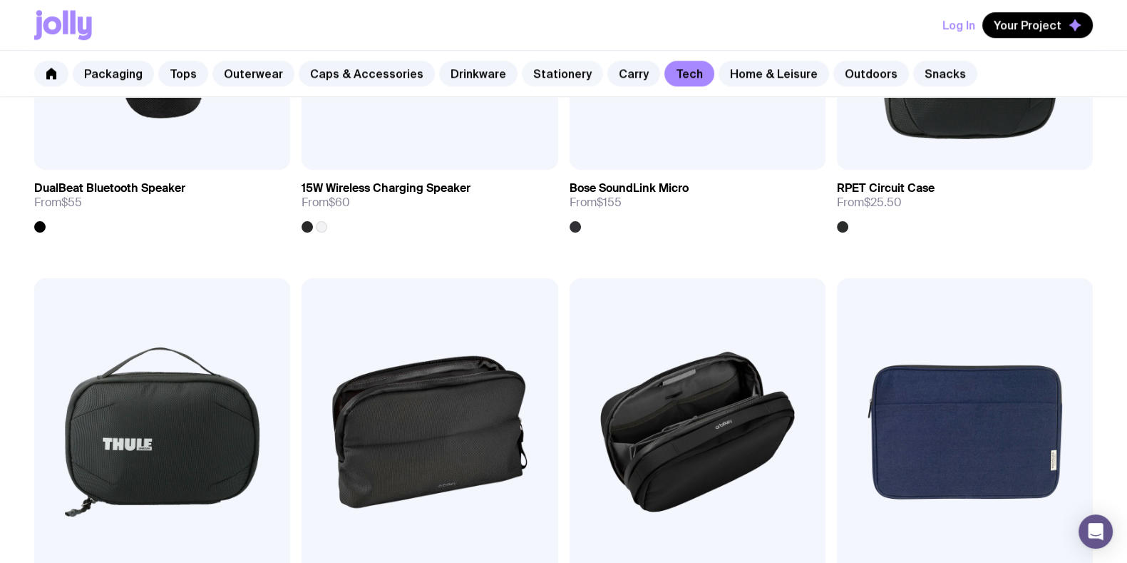
click at [550, 66] on link "Stationery" at bounding box center [562, 74] width 81 height 26
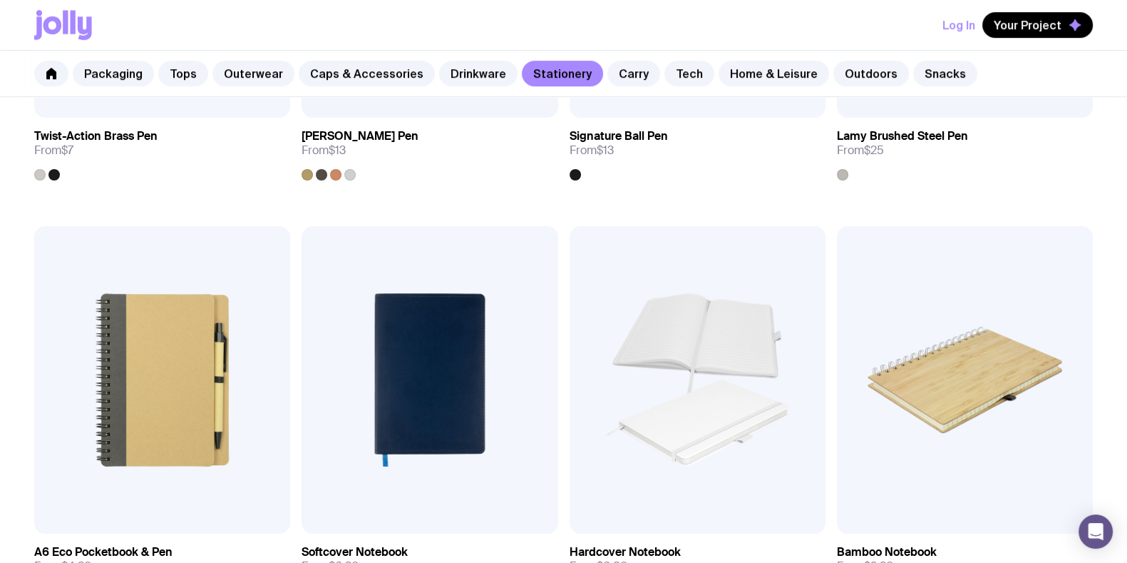
scroll to position [854, 0]
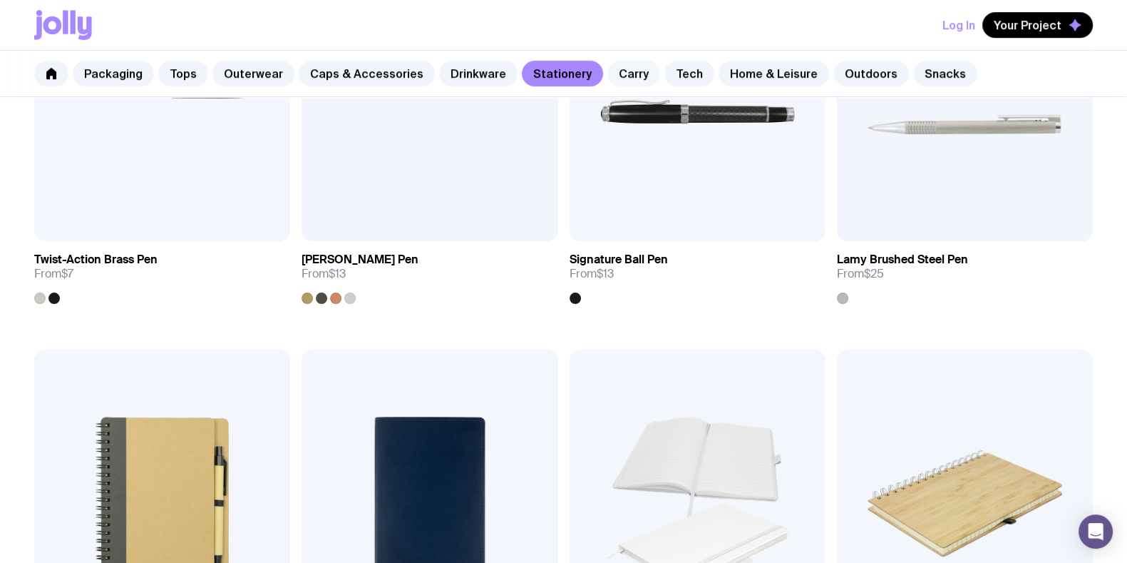
click at [632, 73] on link "Carry" at bounding box center [634, 74] width 53 height 26
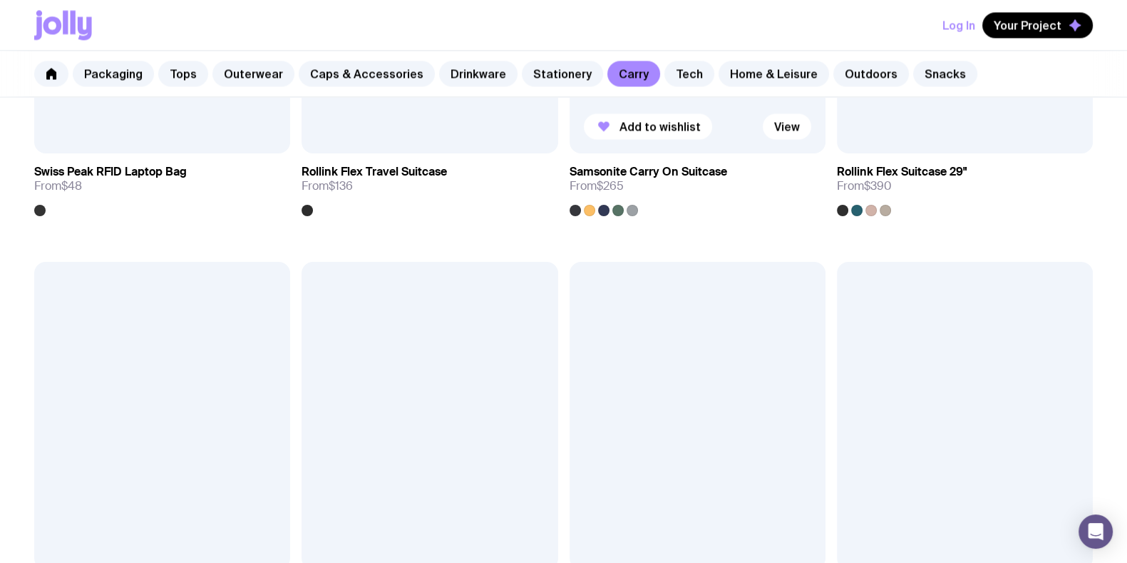
scroll to position [3030, 0]
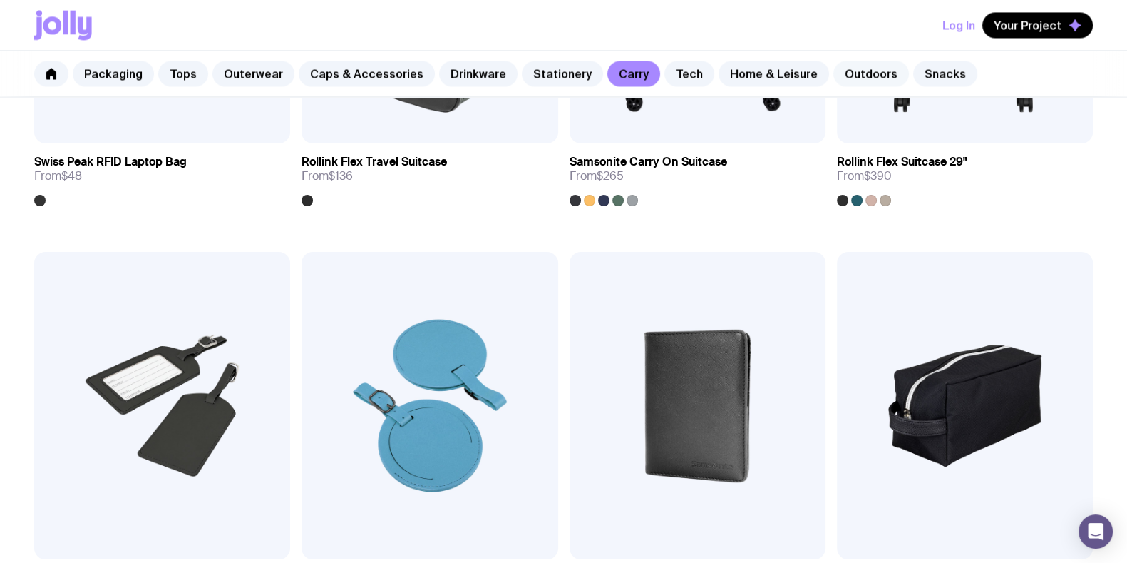
click at [834, 74] on link "Outdoors" at bounding box center [872, 74] width 76 height 26
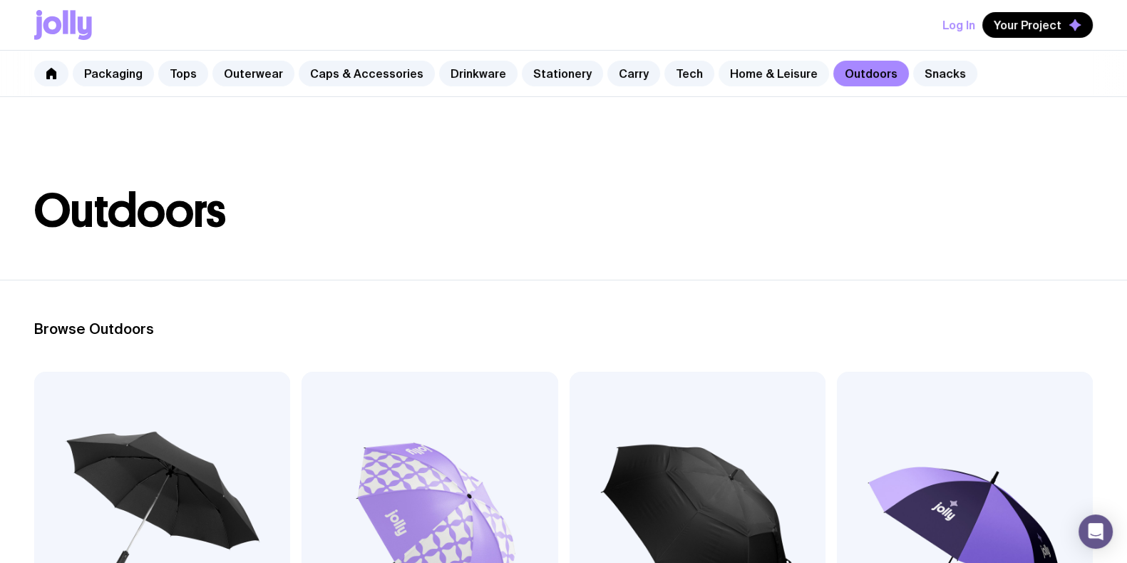
click at [761, 82] on link "Home & Leisure" at bounding box center [774, 74] width 111 height 26
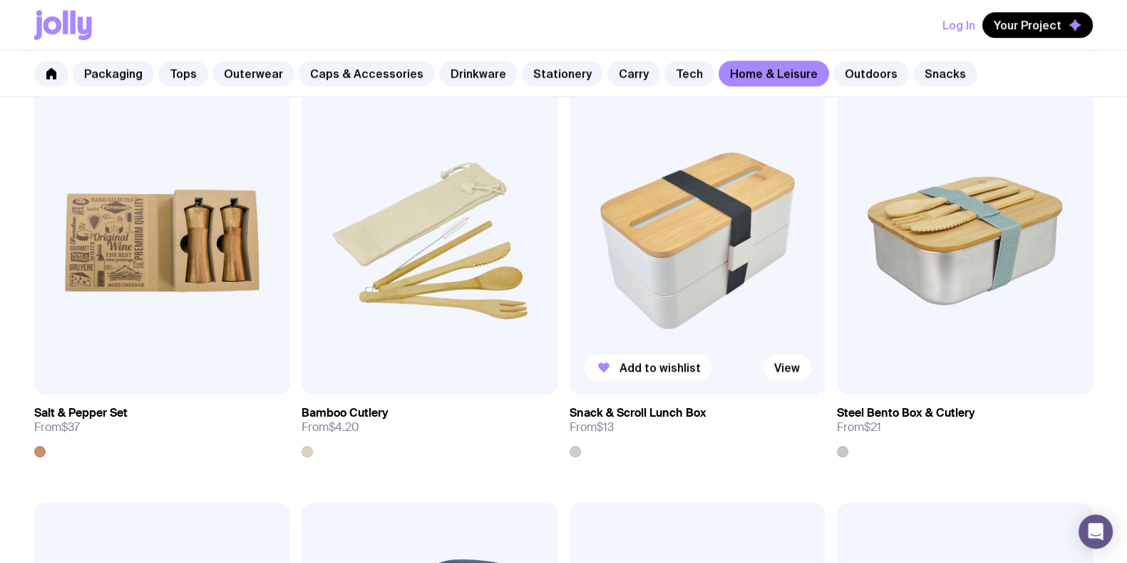
scroll to position [1515, 0]
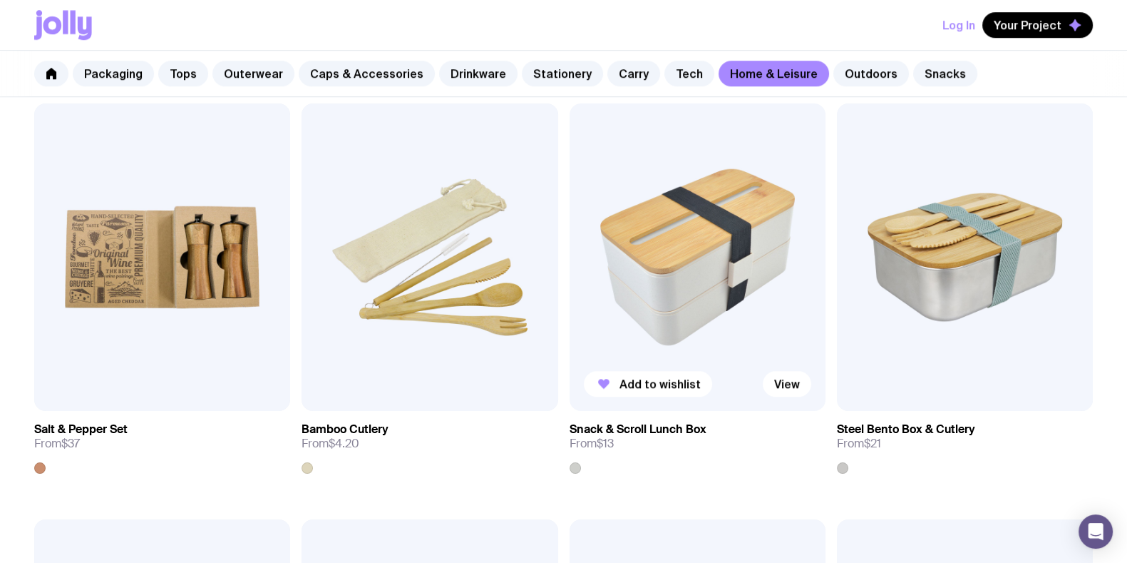
click at [695, 219] on img at bounding box center [698, 256] width 256 height 307
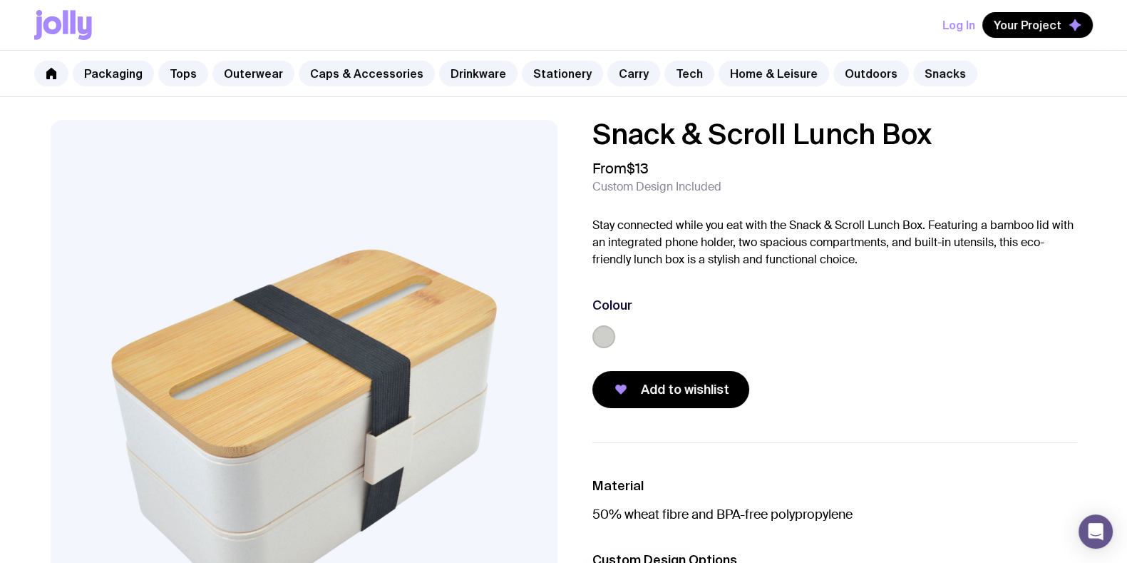
drag, startPoint x: 951, startPoint y: 134, endPoint x: 577, endPoint y: 151, distance: 374.7
click at [576, 152] on div "Snack & Scroll Lunch Box From $13 Custom Design Included Stay connected while y…" at bounding box center [824, 264] width 508 height 288
click at [596, 143] on h1 "Snack & Scroll Lunch Box" at bounding box center [835, 134] width 485 height 29
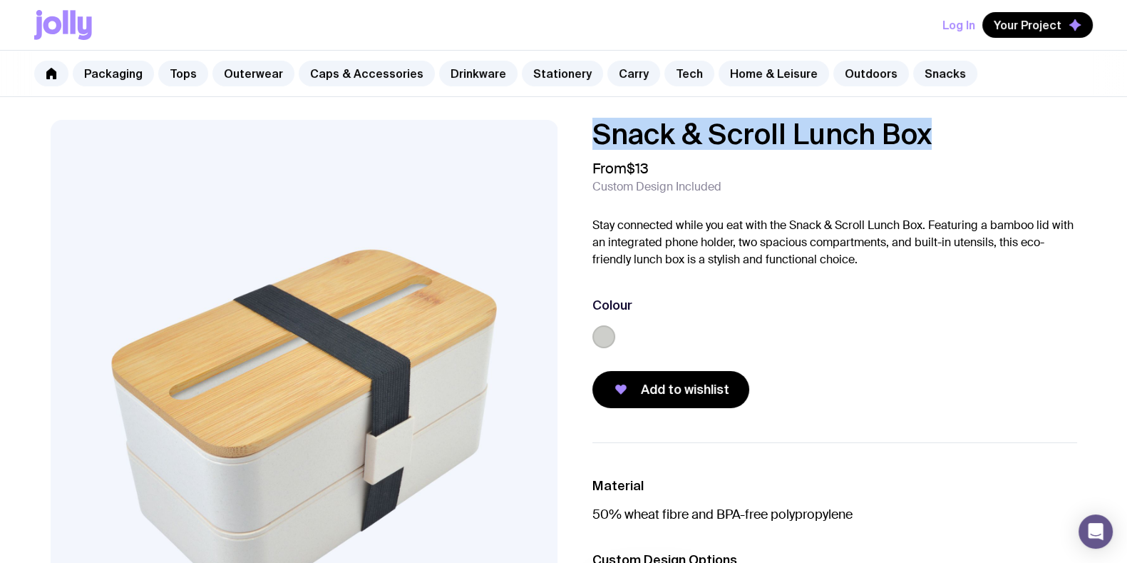
drag, startPoint x: 581, startPoint y: 131, endPoint x: 898, endPoint y: 128, distance: 317.3
click at [948, 129] on div "Snack & Scroll Lunch Box From $13 Custom Design Included Stay connected while y…" at bounding box center [824, 264] width 508 height 288
copy h1 "Snack & Scroll Lunch Box"
click at [473, 69] on link "Drinkware" at bounding box center [478, 74] width 78 height 26
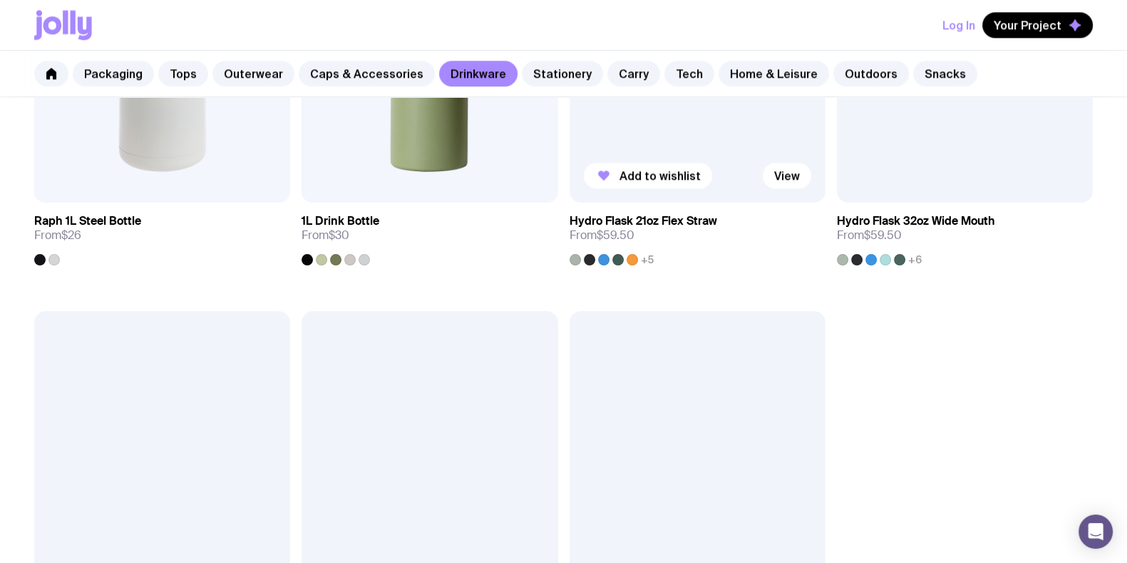
scroll to position [2050, 0]
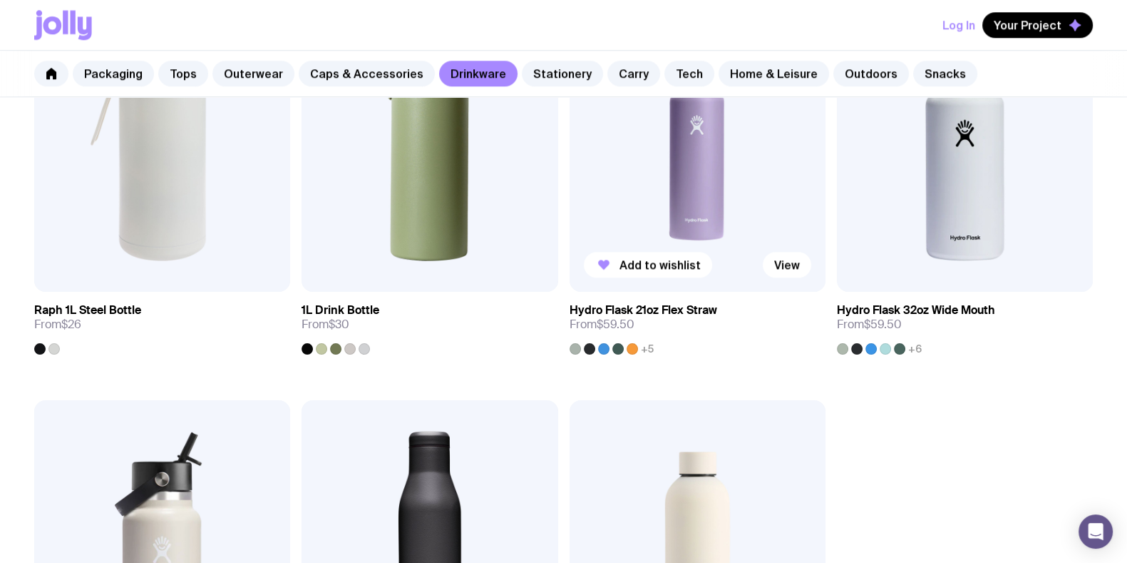
click at [675, 215] on img at bounding box center [698, 137] width 256 height 307
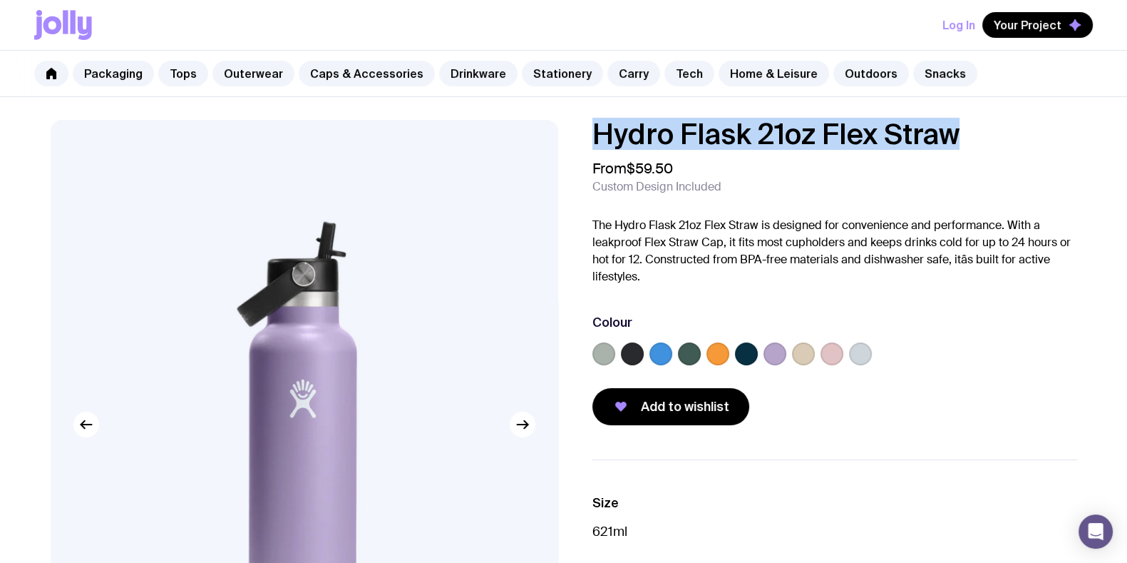
drag, startPoint x: 993, startPoint y: 135, endPoint x: 595, endPoint y: 135, distance: 398.6
click at [595, 135] on h1 "Hydro Flask 21oz Flex Straw" at bounding box center [835, 134] width 485 height 29
copy h1 "Hydro Flask 21oz Flex Straw"
